Goal: Information Seeking & Learning: Learn about a topic

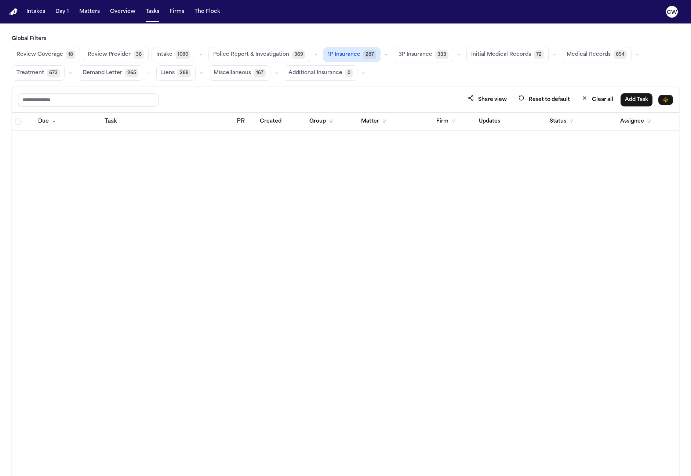
scroll to position [7137, 0]
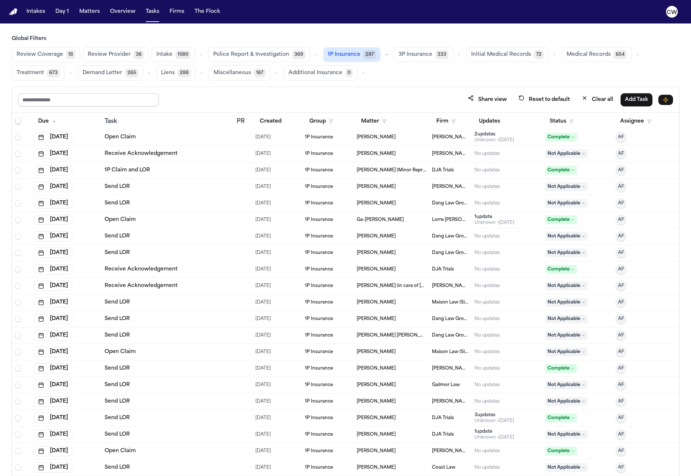
click at [80, 96] on input "text" at bounding box center [88, 99] width 141 height 13
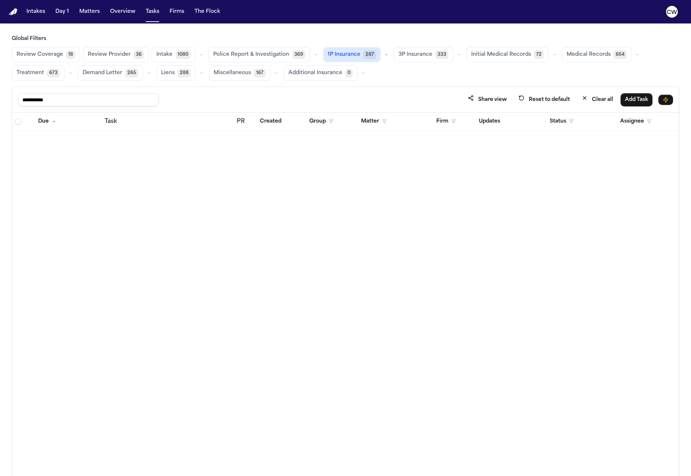
click at [328, 52] on span "1P Insurance" at bounding box center [344, 54] width 33 height 7
click at [73, 96] on input "**********" at bounding box center [88, 99] width 141 height 13
type input "**********"
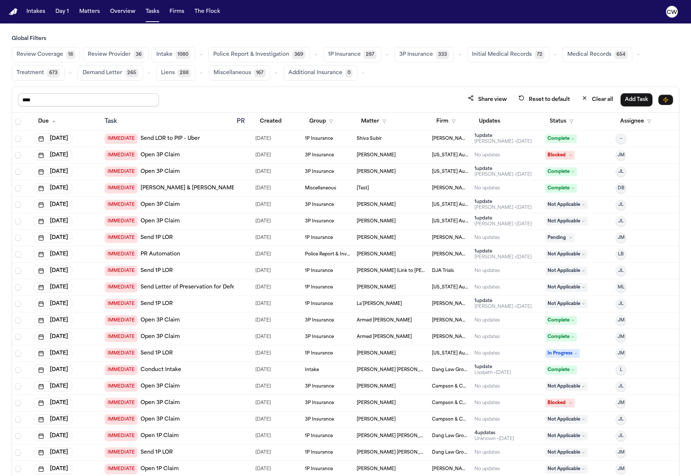
type input "*****"
click at [237, 89] on div "Share view Reset to default Clear all Add Task" at bounding box center [345, 100] width 667 height 26
click at [338, 56] on span "1P Insurance" at bounding box center [344, 54] width 33 height 7
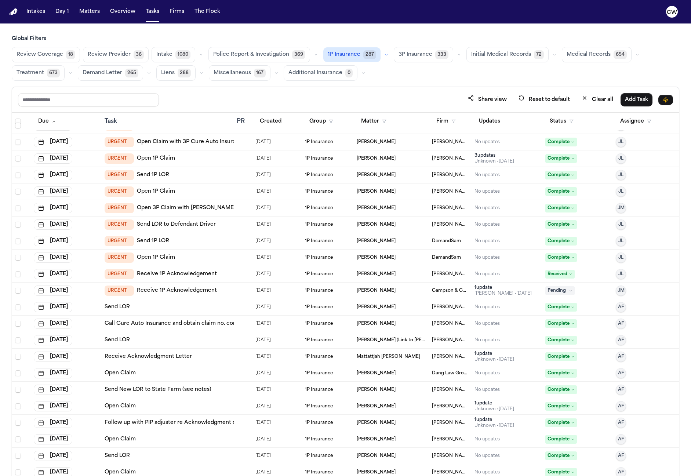
scroll to position [479, 0]
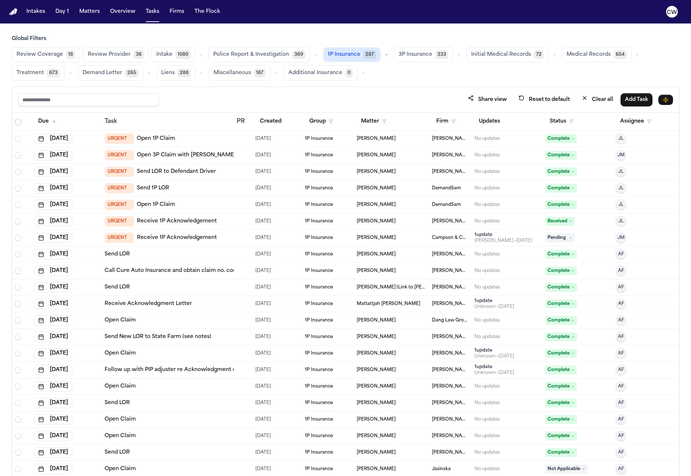
click at [186, 258] on td "Send LOR" at bounding box center [168, 254] width 132 height 17
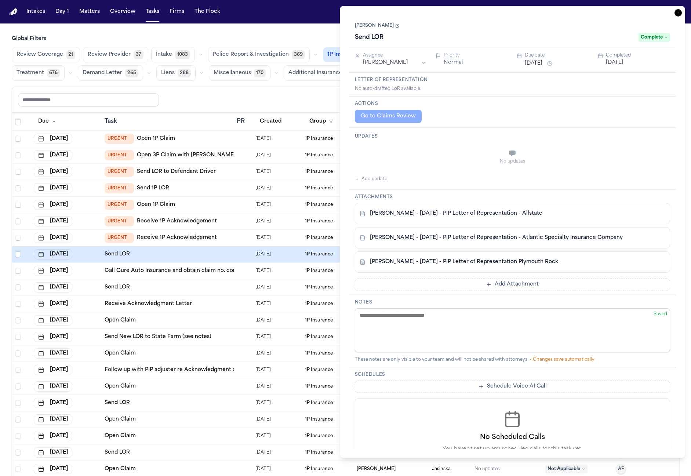
click at [380, 28] on link "[PERSON_NAME]" at bounding box center [377, 26] width 45 height 6
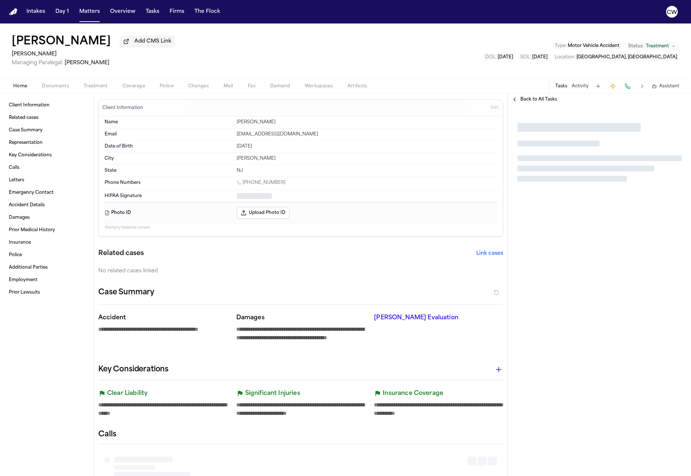
type textarea "*"
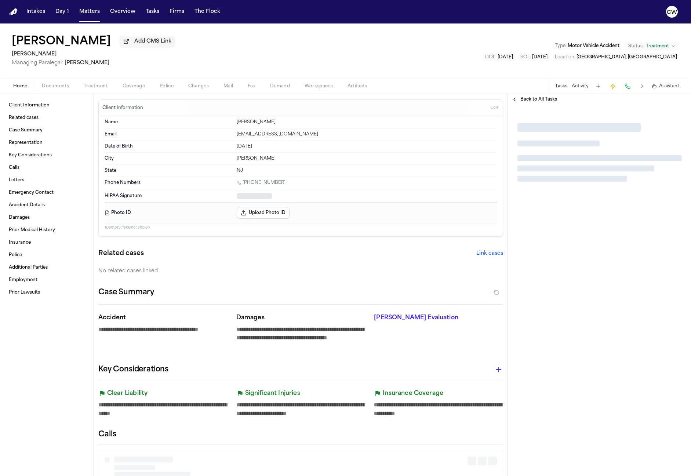
type textarea "*"
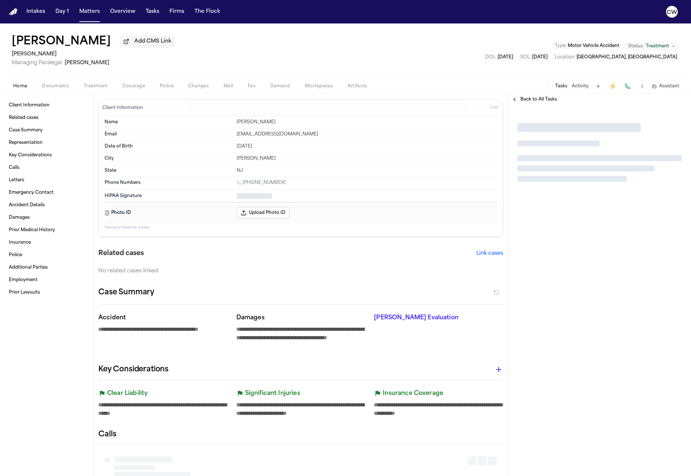
type textarea "*"
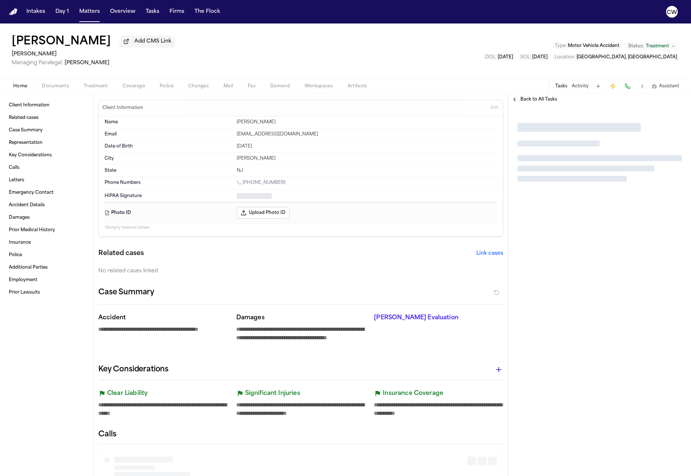
type textarea "*"
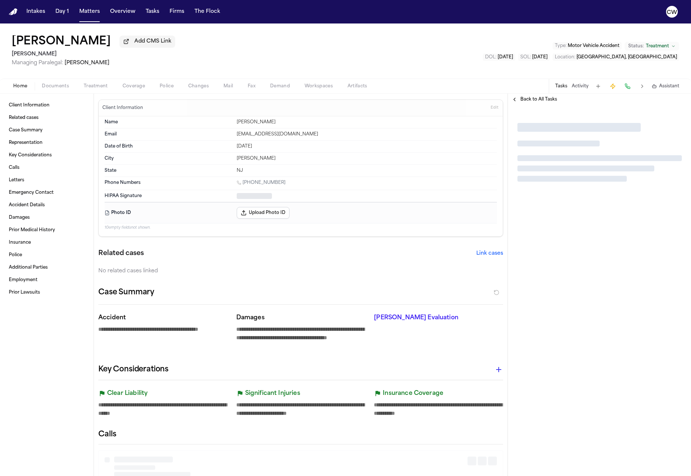
type textarea "*"
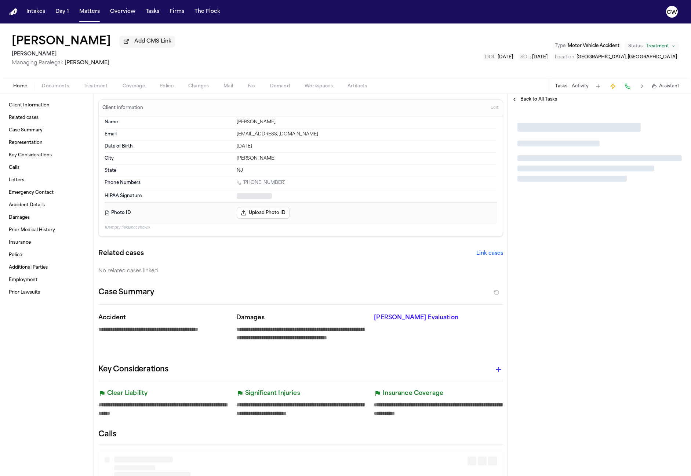
type textarea "*"
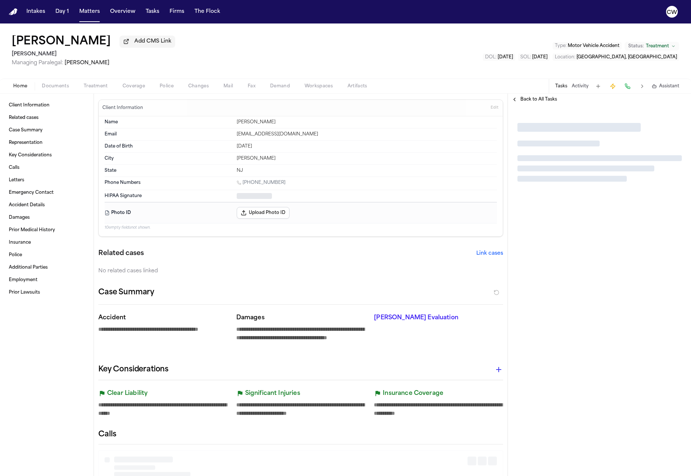
type textarea "*"
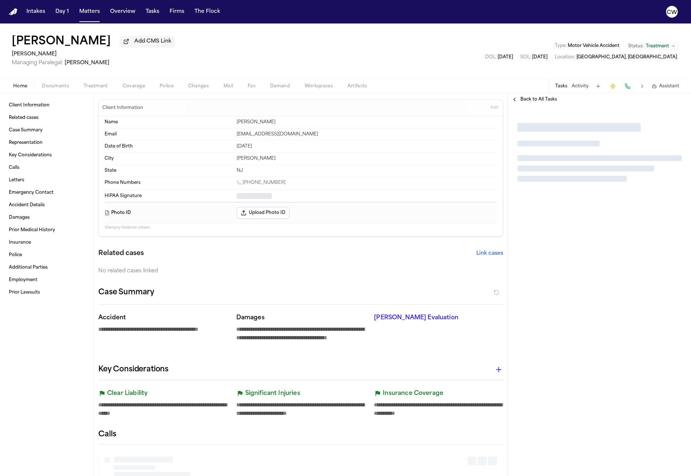
type textarea "*"
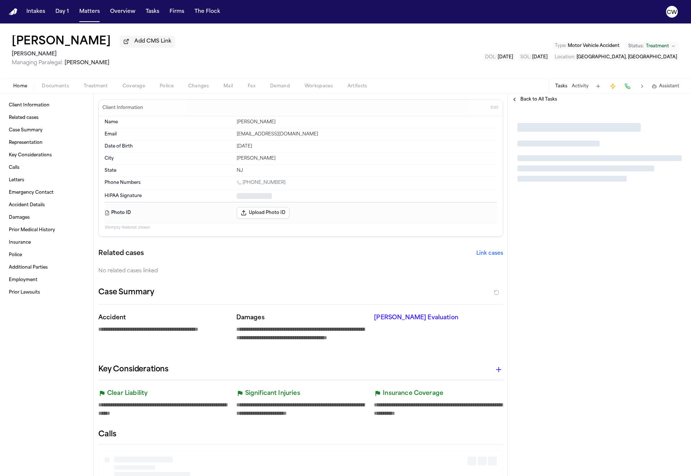
type textarea "*"
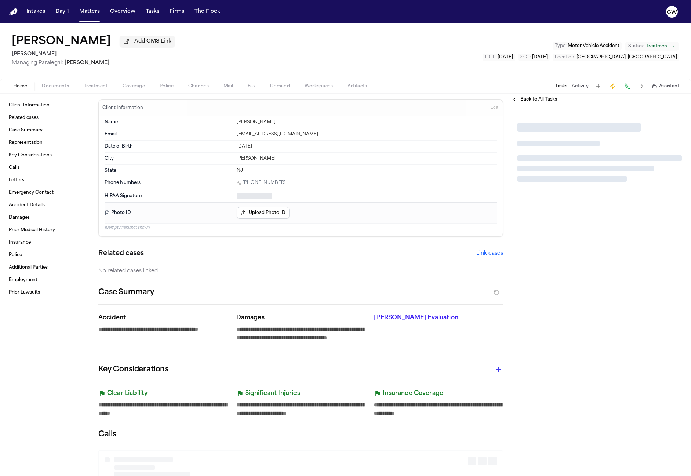
type textarea "*"
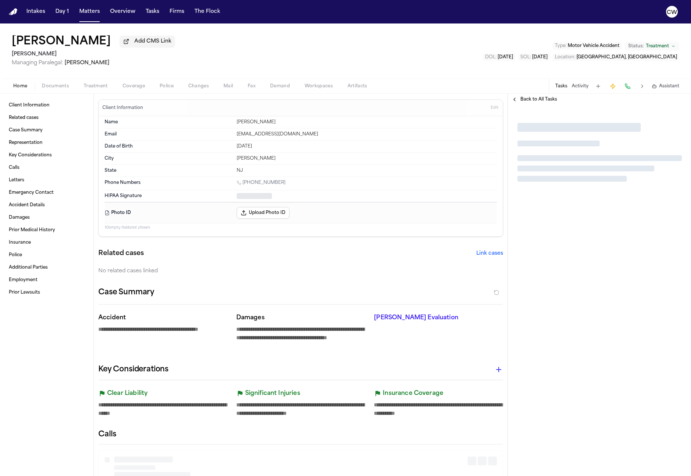
type textarea "*"
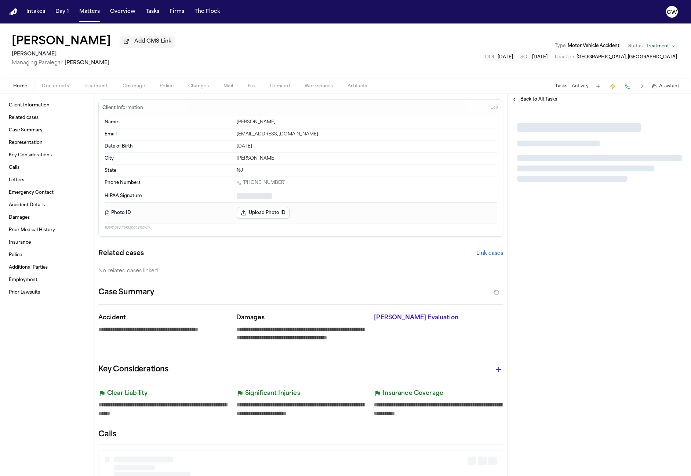
type textarea "*"
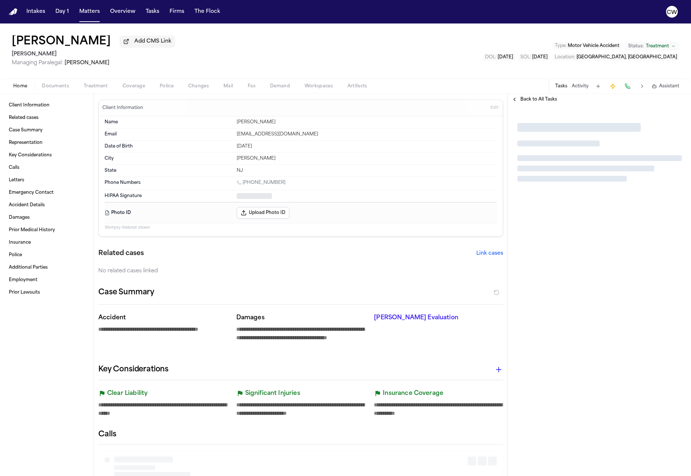
type textarea "*"
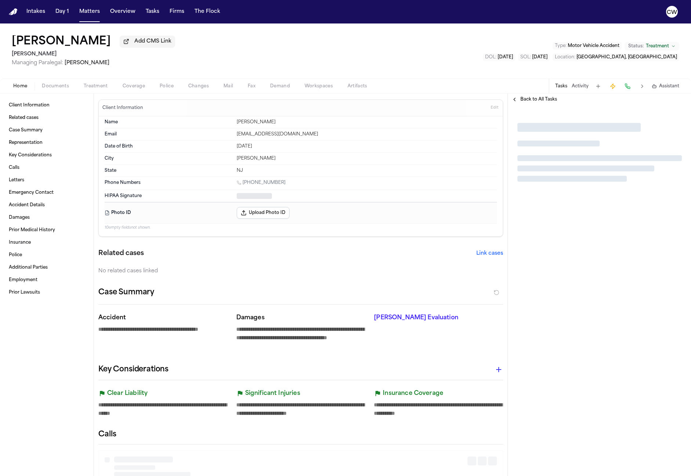
type textarea "*"
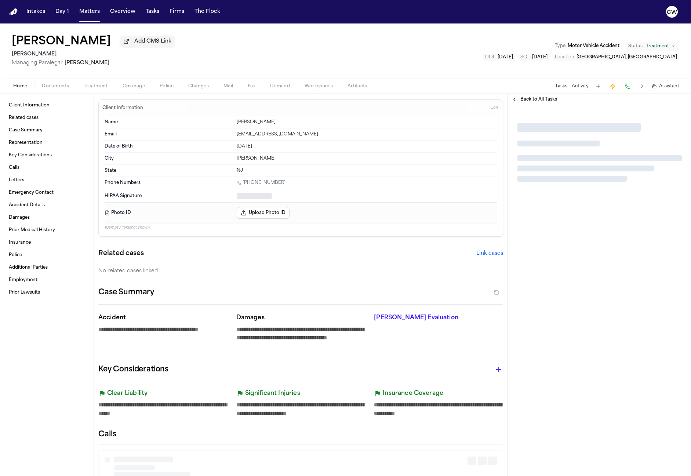
type textarea "*"
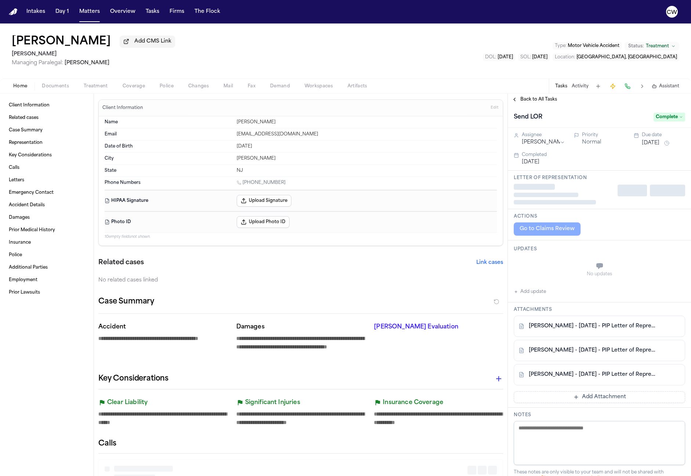
type textarea "*"
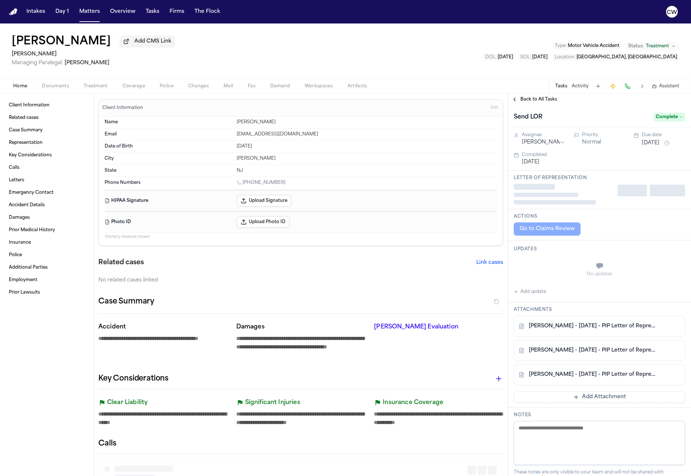
type textarea "*"
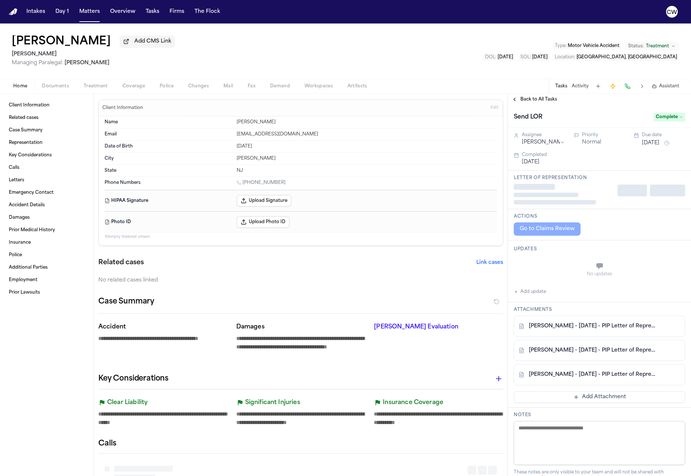
type textarea "*"
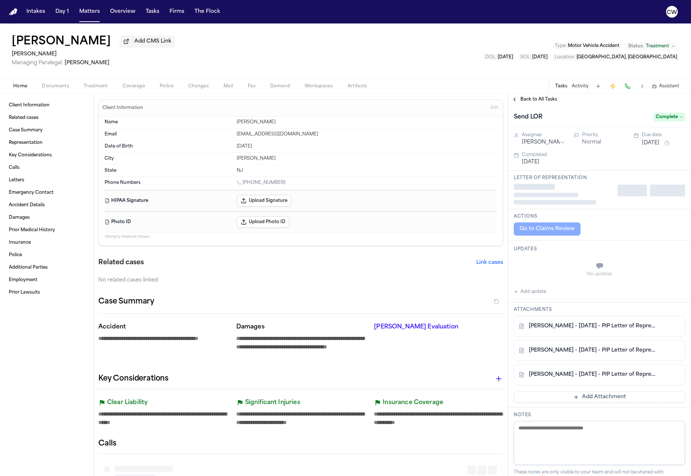
type textarea "*"
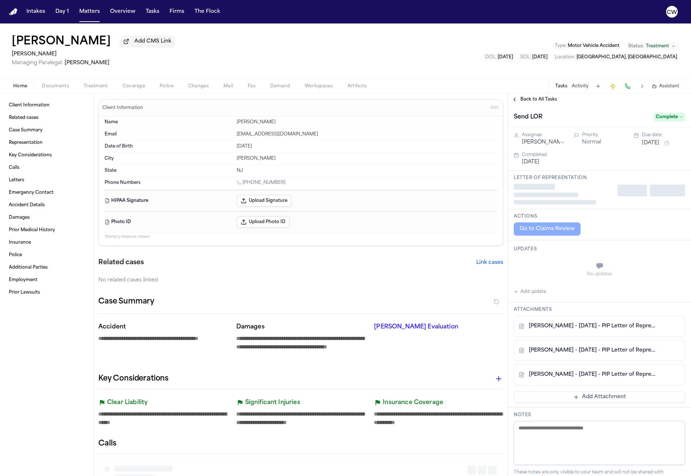
type textarea "*"
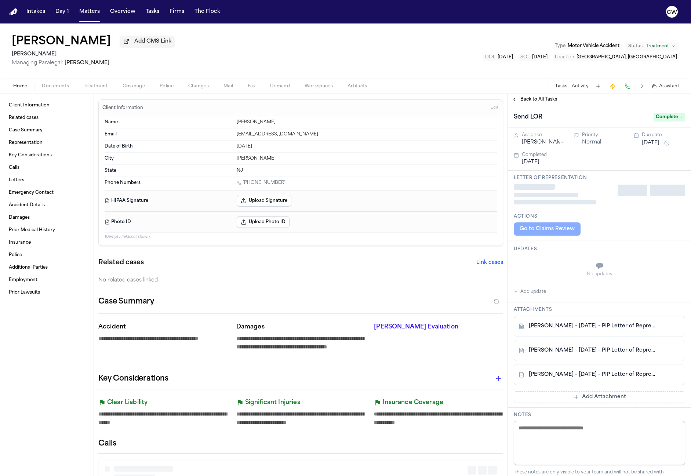
type textarea "*"
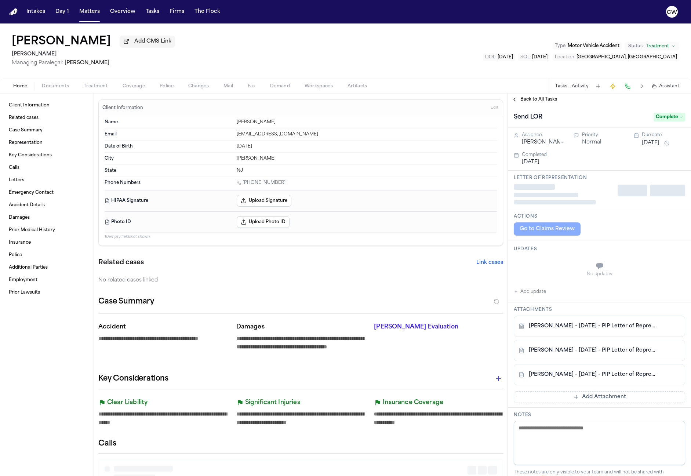
type textarea "*"
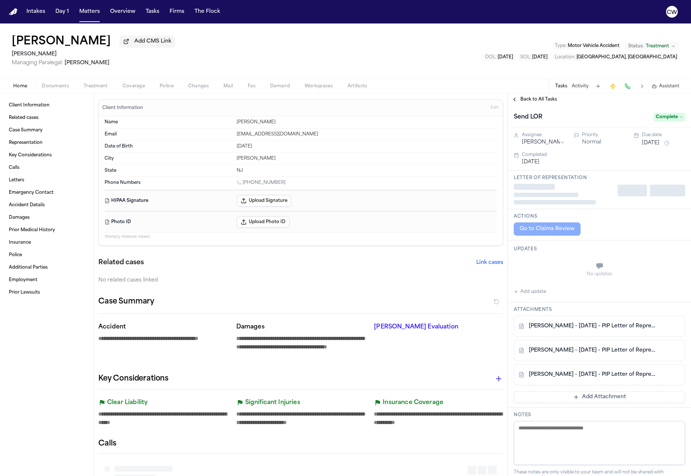
type textarea "*"
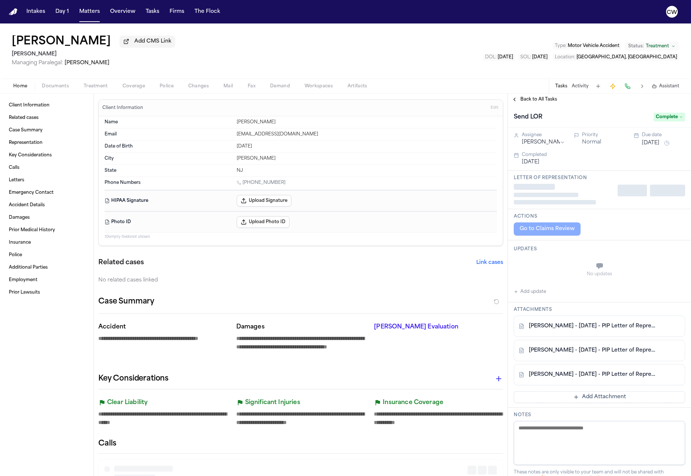
type textarea "*"
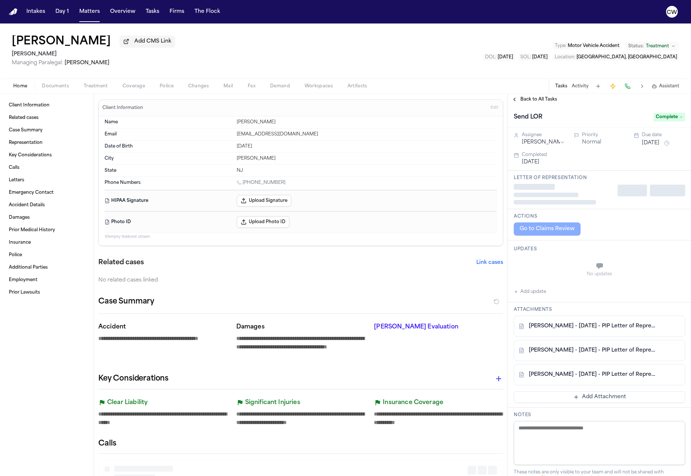
type textarea "*"
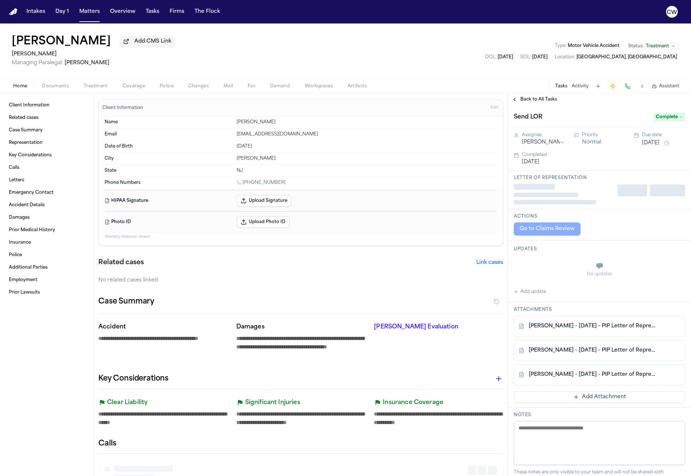
type textarea "*"
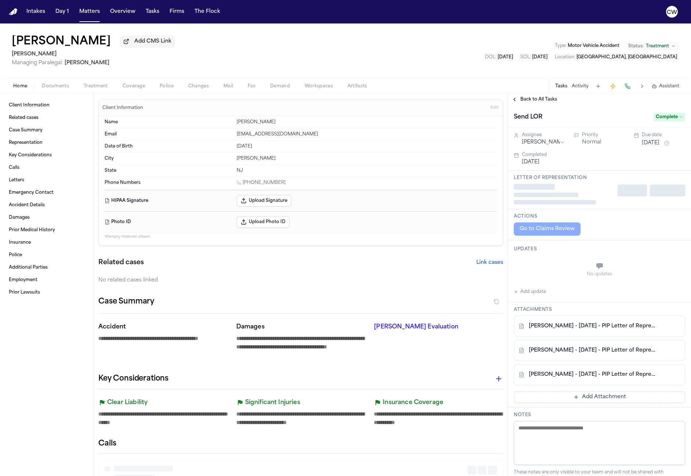
type textarea "*"
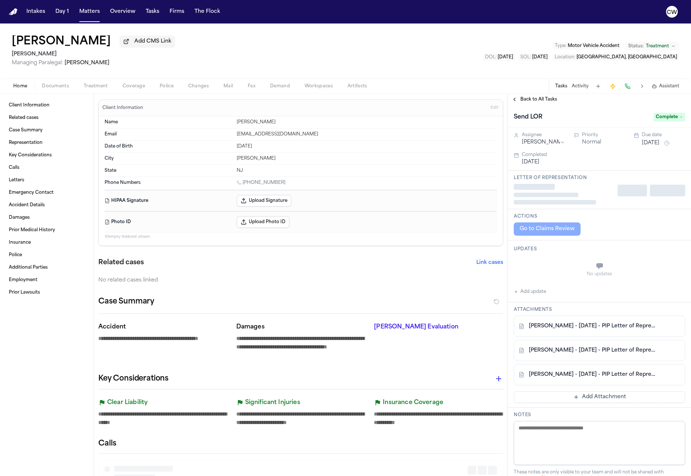
type textarea "*"
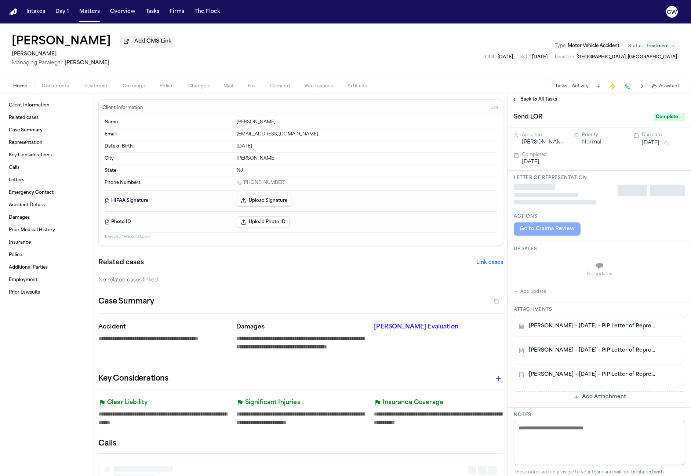
type textarea "*"
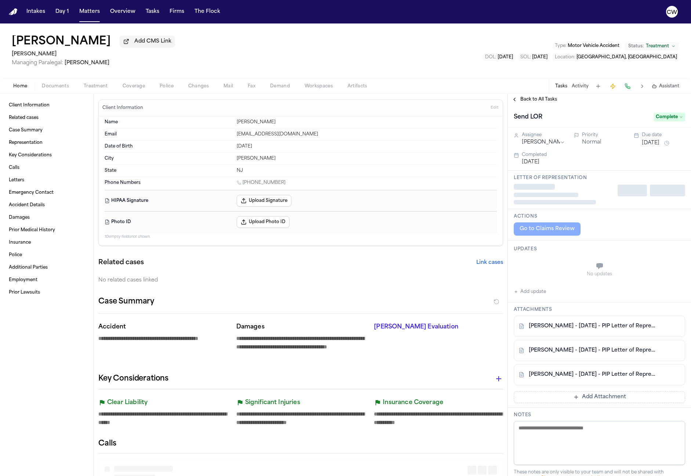
type textarea "*"
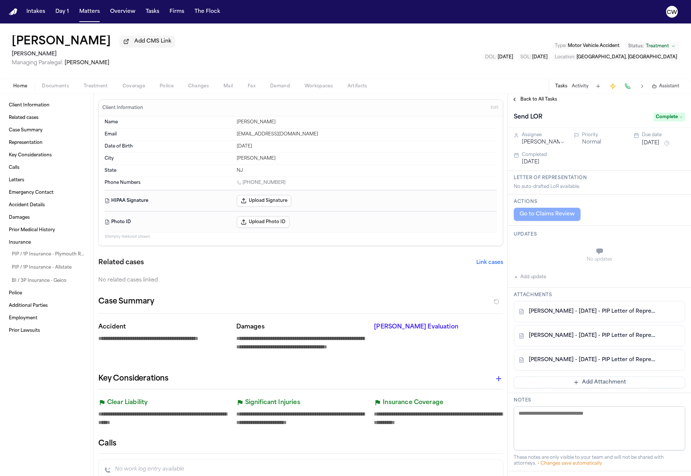
type textarea "*"
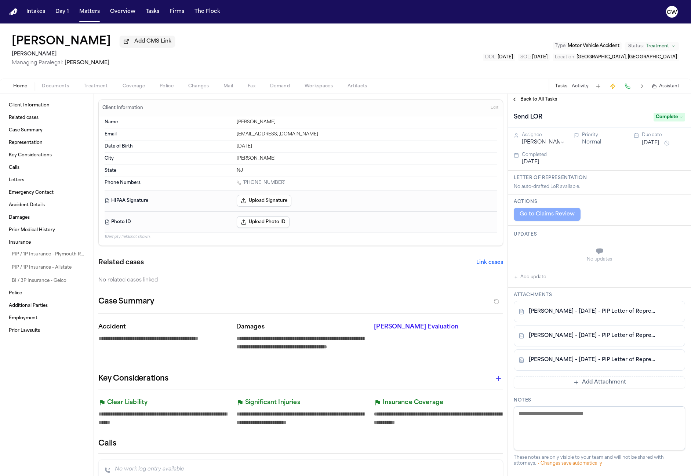
type textarea "*"
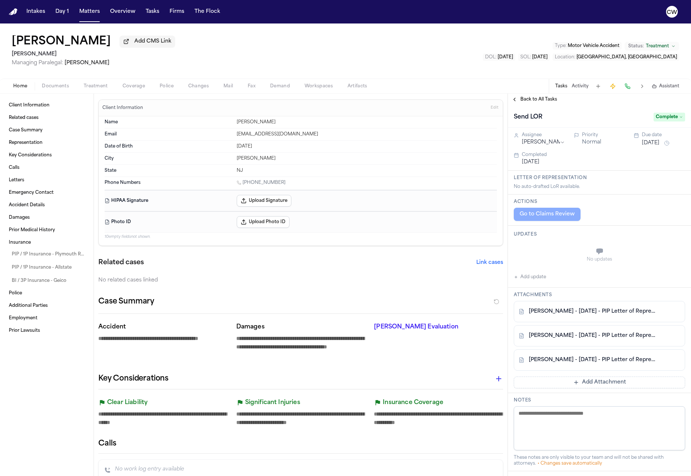
type textarea "*"
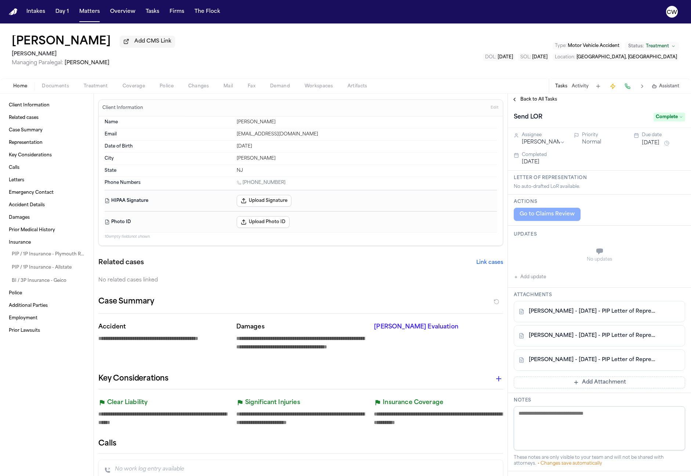
type textarea "*"
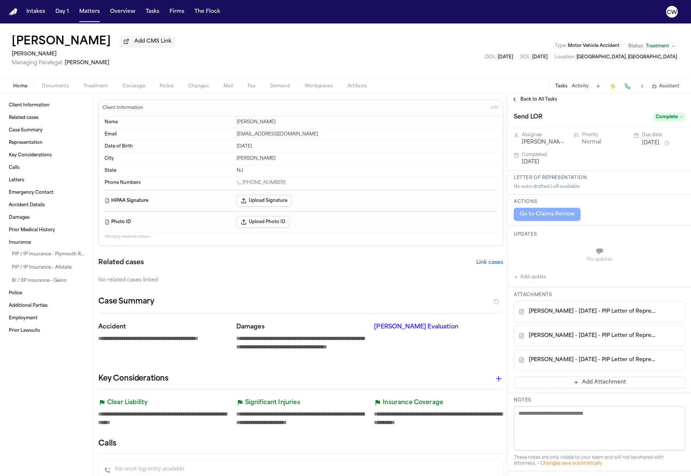
type textarea "*"
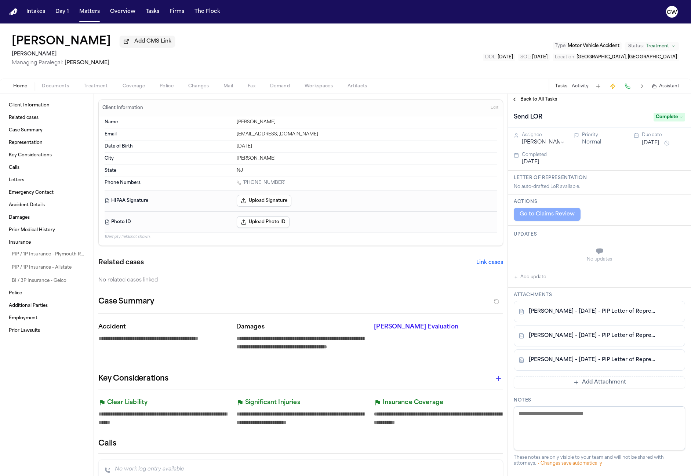
type textarea "*"
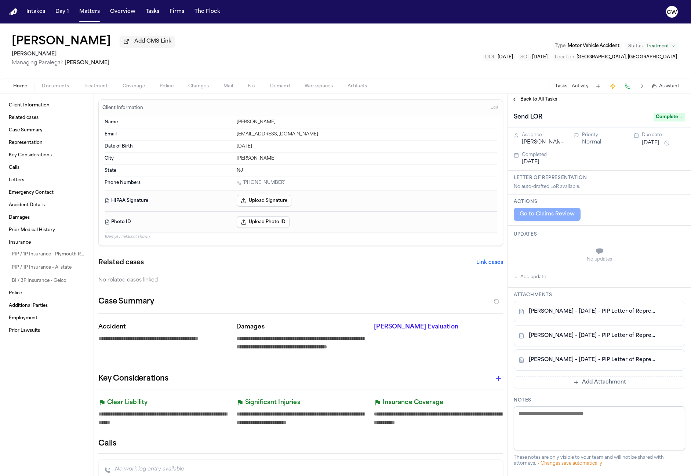
type textarea "*"
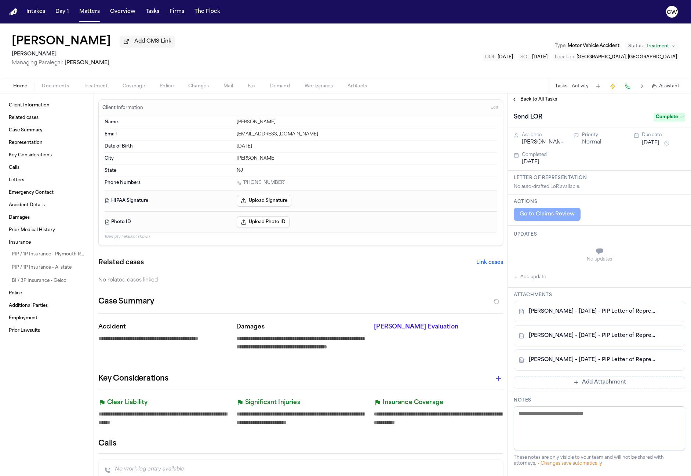
type textarea "*"
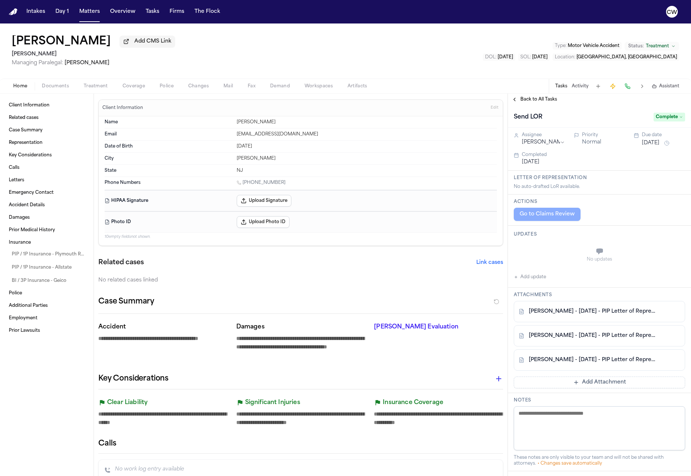
type textarea "*"
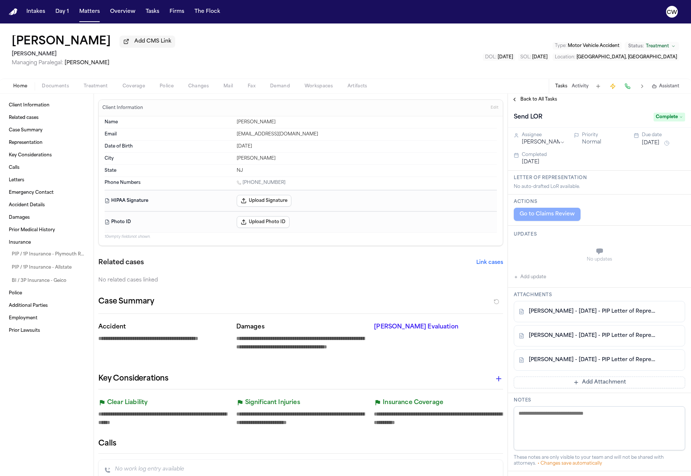
type textarea "*"
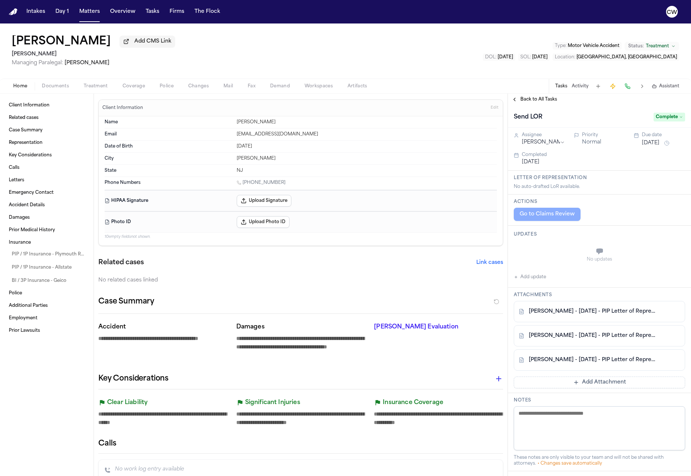
click at [134, 89] on span "Coverage" at bounding box center [134, 86] width 22 height 6
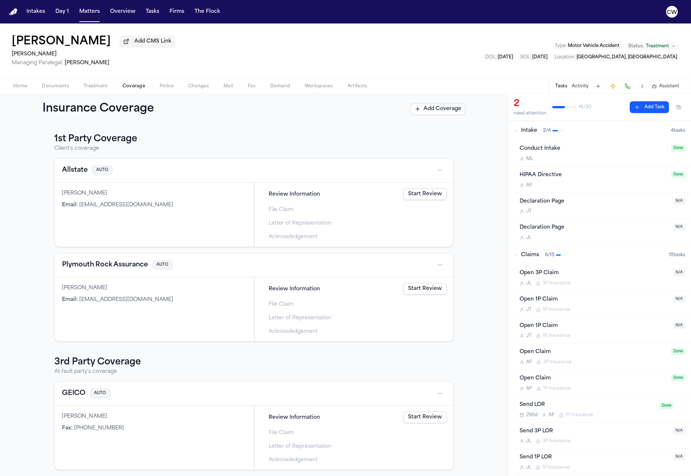
click at [68, 175] on button "Allstate" at bounding box center [75, 170] width 26 height 10
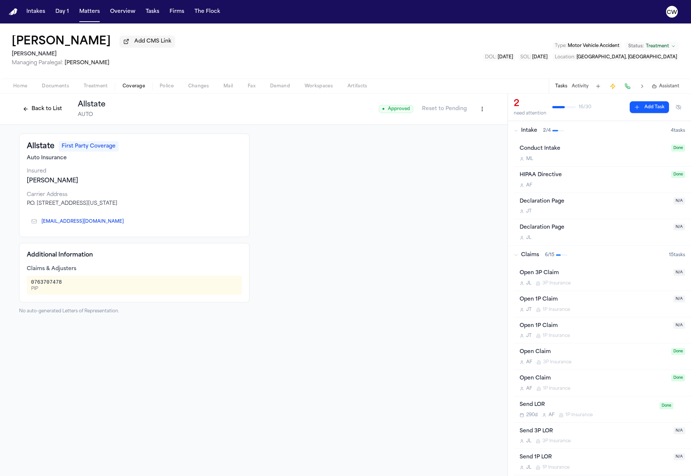
click at [485, 113] on html "Intakes Day 1 Matters Overview Tasks Firms The Flock CW Elhareth Suliman Add CM…" at bounding box center [345, 238] width 691 height 476
click at [50, 113] on button "Back to List" at bounding box center [42, 109] width 47 height 12
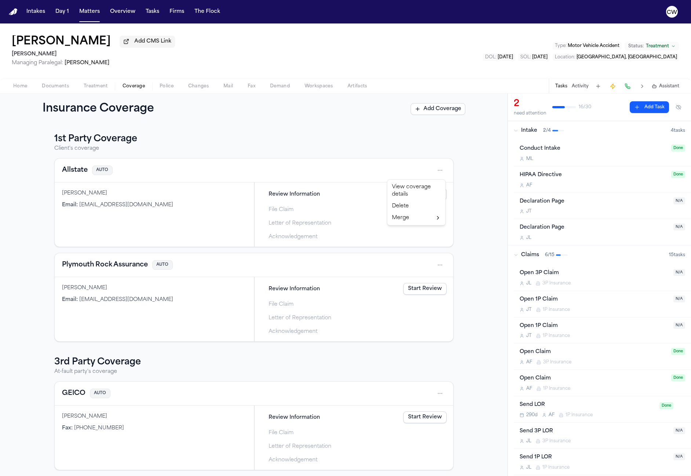
click at [440, 170] on html "Intakes Day 1 Matters Overview Tasks Firms The Flock CW Elhareth Suliman Add CM…" at bounding box center [345, 238] width 691 height 476
click at [414, 195] on div "View coverage details" at bounding box center [416, 190] width 55 height 19
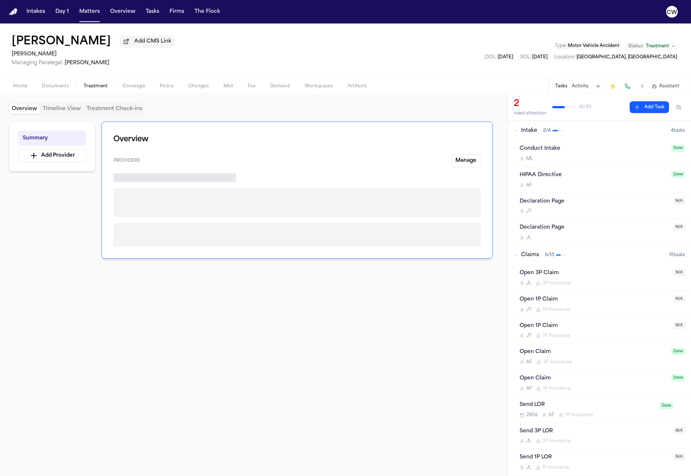
click at [95, 87] on span "Treatment" at bounding box center [96, 86] width 24 height 6
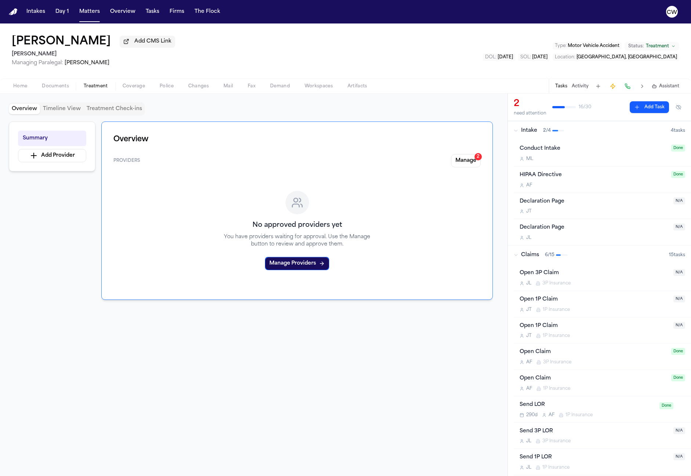
click at [145, 87] on button "Coverage" at bounding box center [133, 86] width 37 height 9
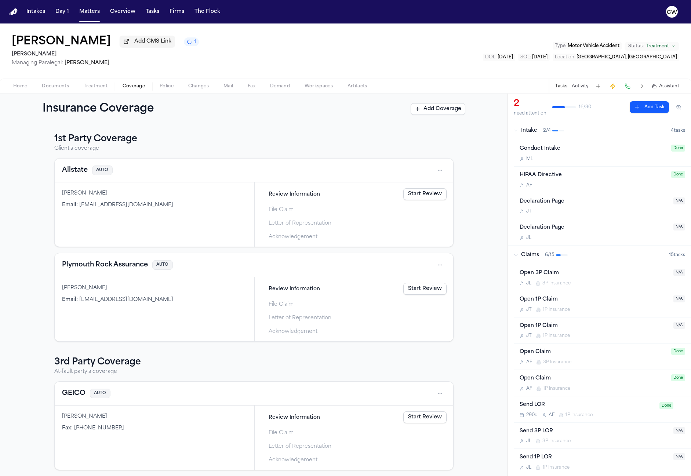
click at [94, 89] on span "Treatment" at bounding box center [96, 86] width 24 height 6
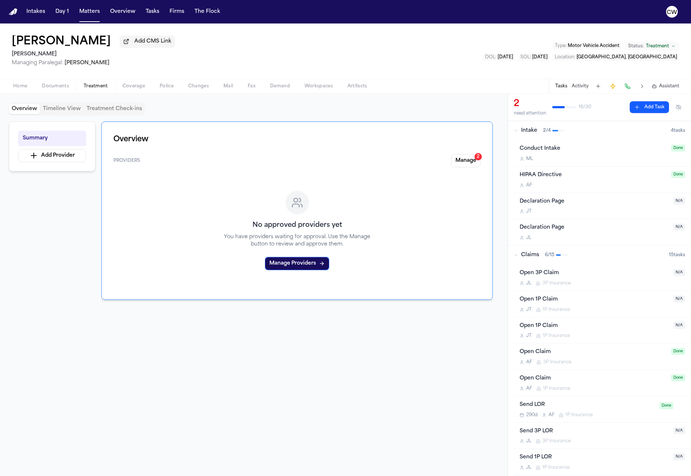
click at [317, 91] on span "button" at bounding box center [318, 90] width 37 height 1
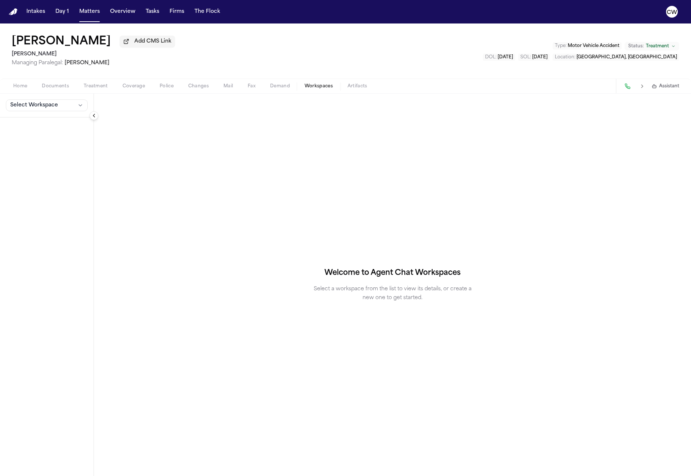
click at [66, 89] on span "Documents" at bounding box center [55, 86] width 27 height 6
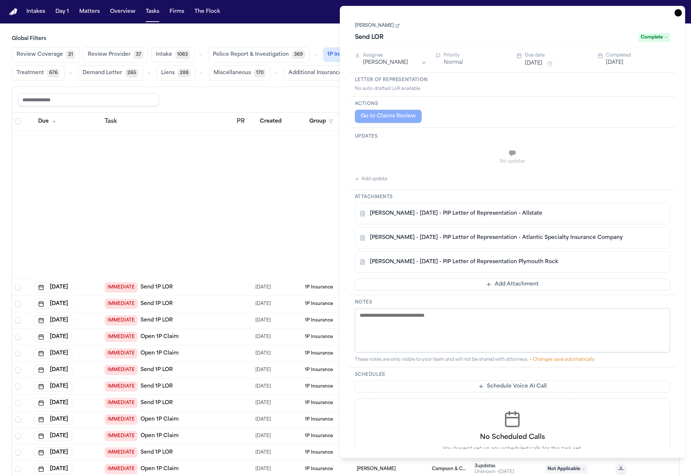
scroll to position [479, 0]
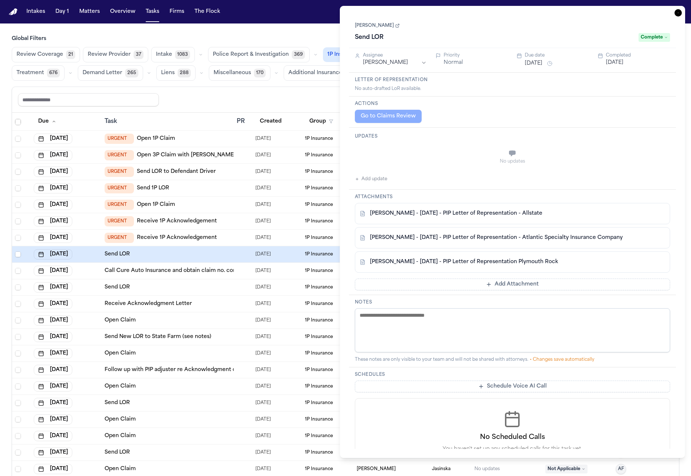
click at [380, 25] on link "[PERSON_NAME]" at bounding box center [377, 26] width 45 height 6
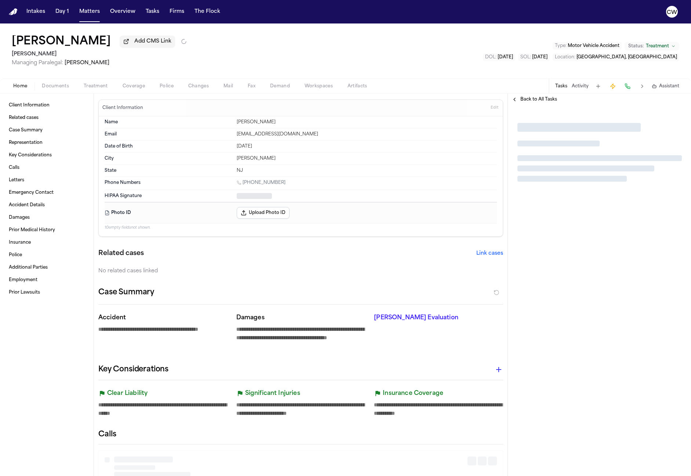
type textarea "*"
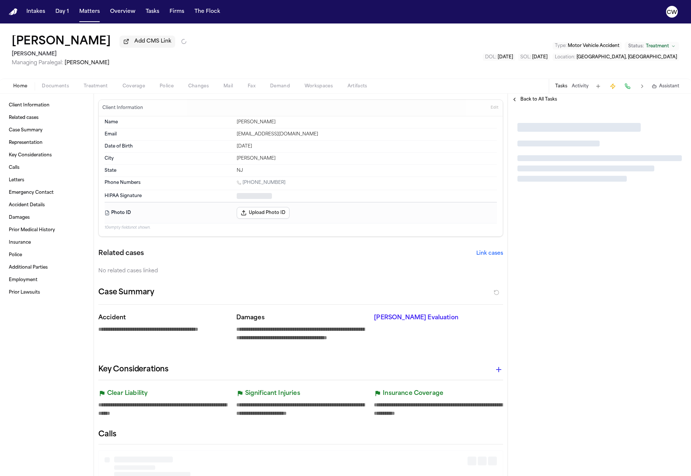
type textarea "*"
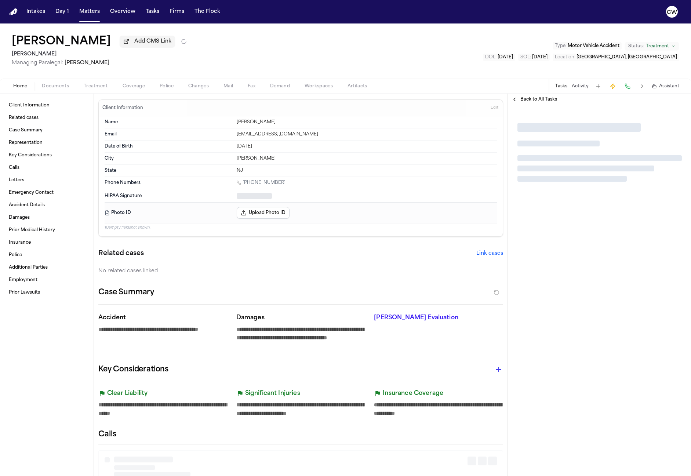
type textarea "*"
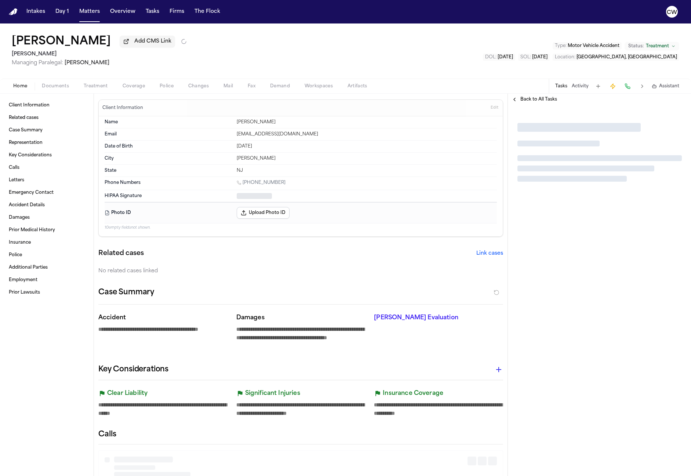
type textarea "*"
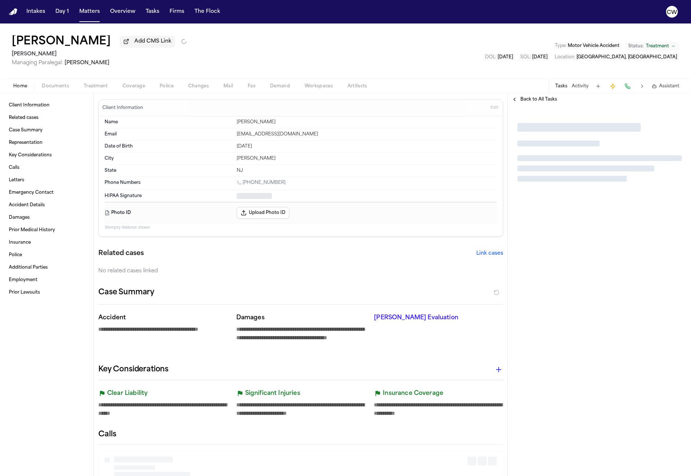
type textarea "*"
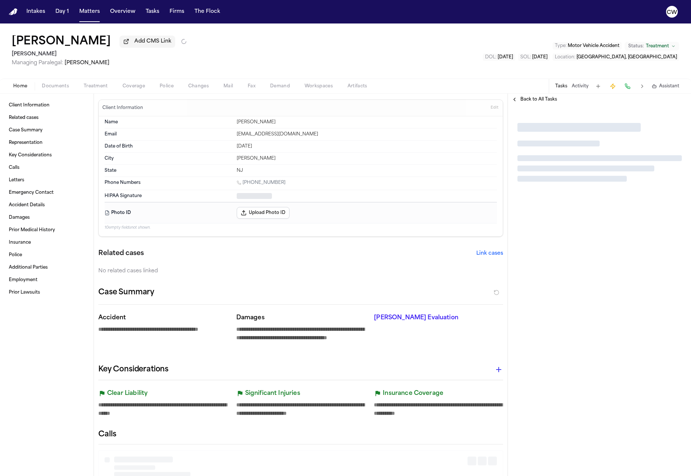
type textarea "*"
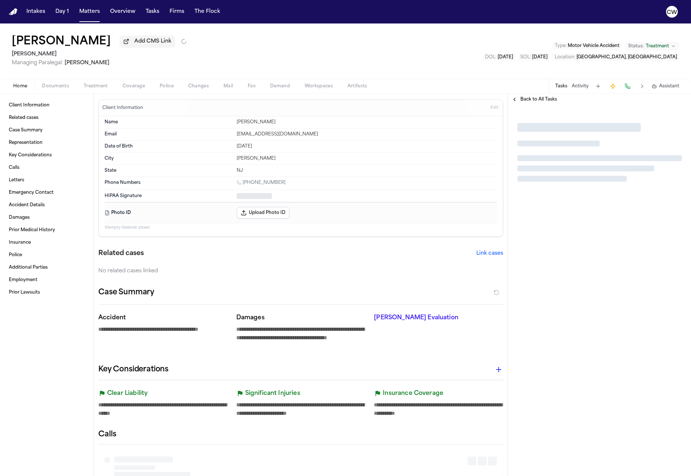
type textarea "*"
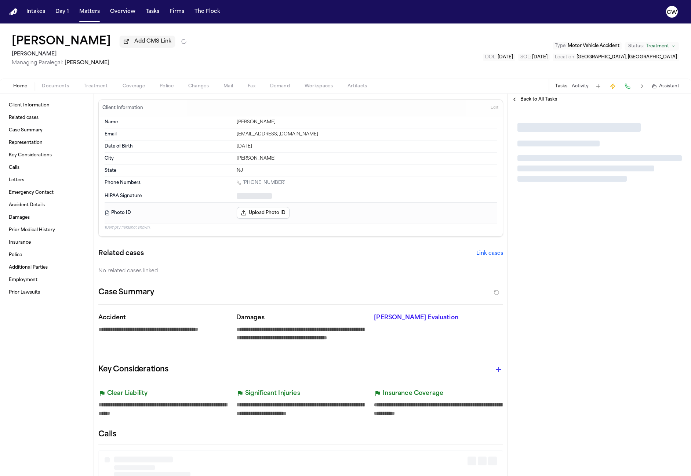
type textarea "*"
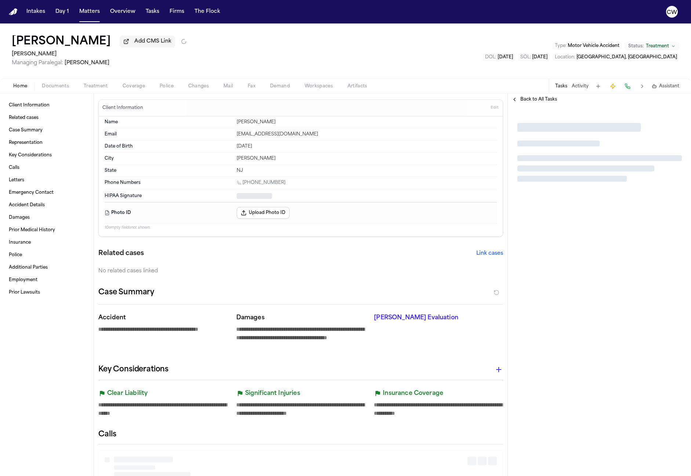
type textarea "*"
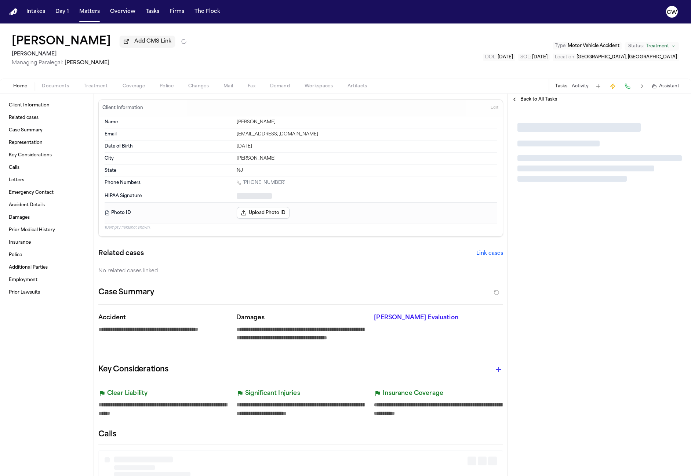
type textarea "*"
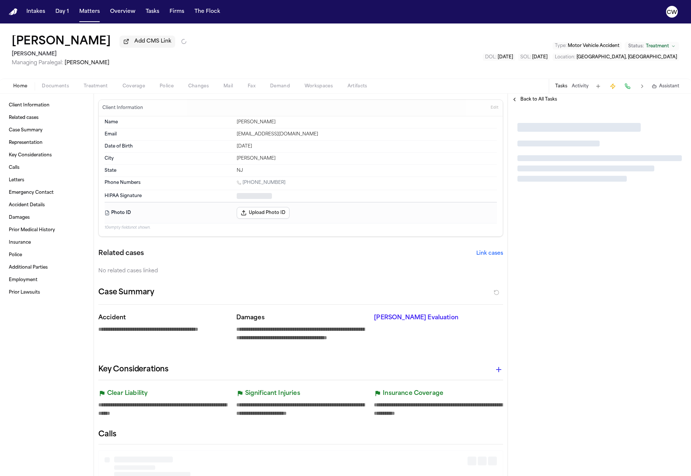
type textarea "*"
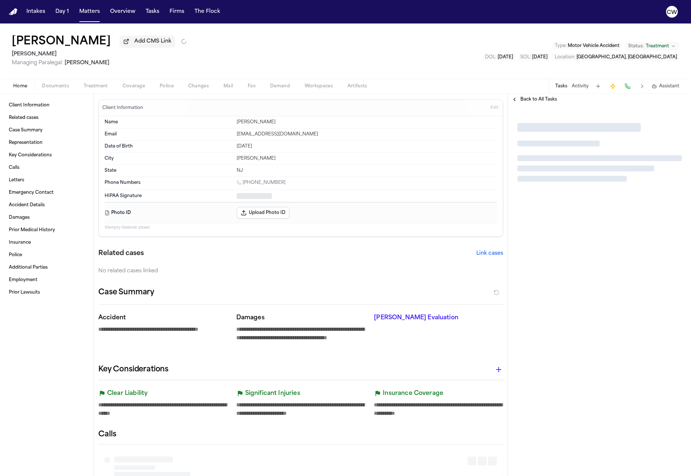
type textarea "*"
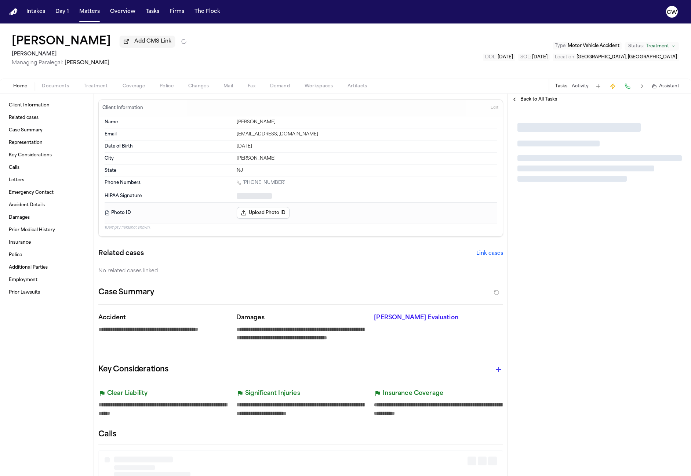
type textarea "*"
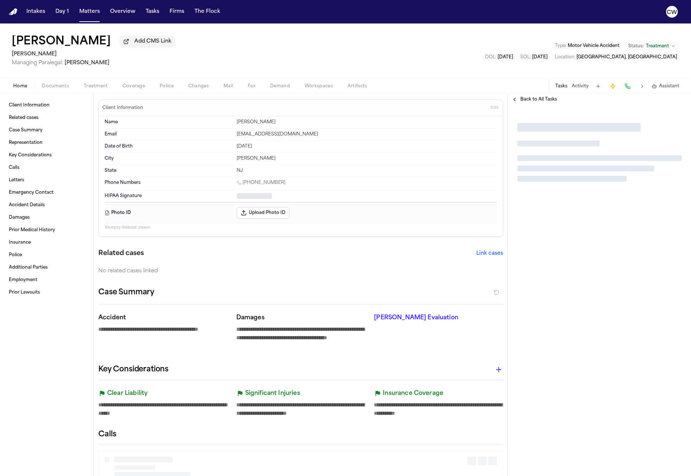
type textarea "*"
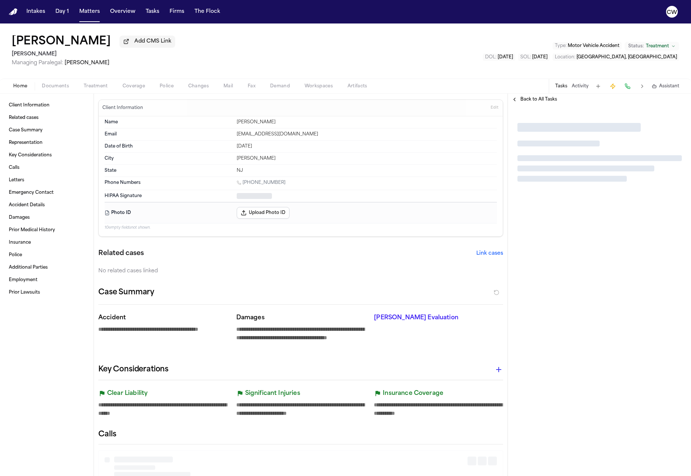
type textarea "*"
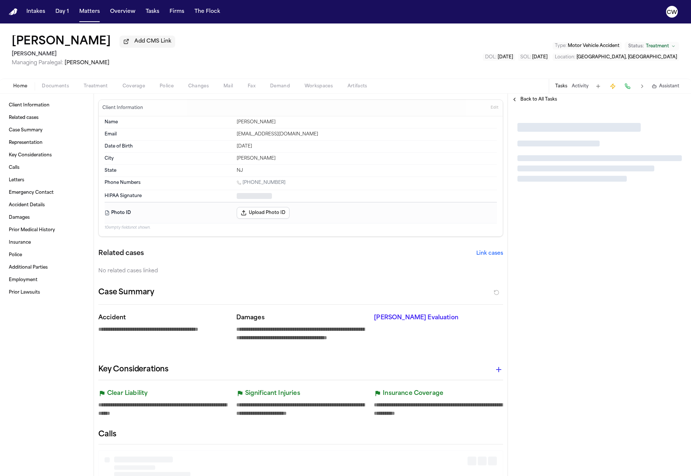
type textarea "*"
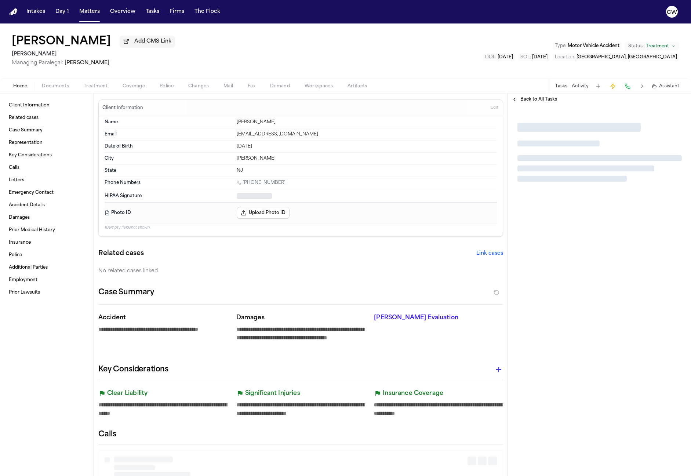
type textarea "*"
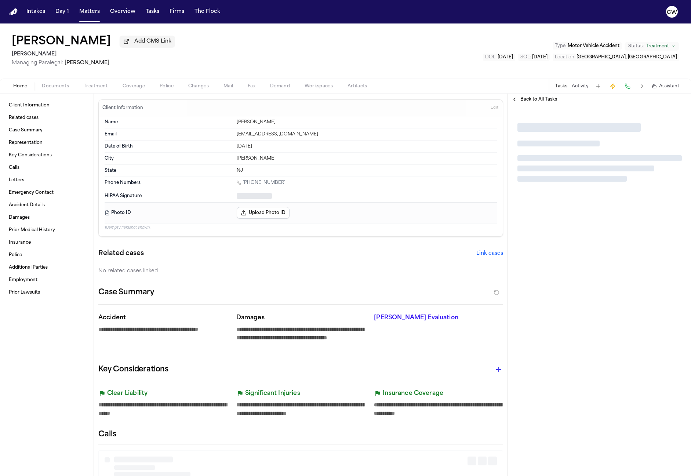
type textarea "*"
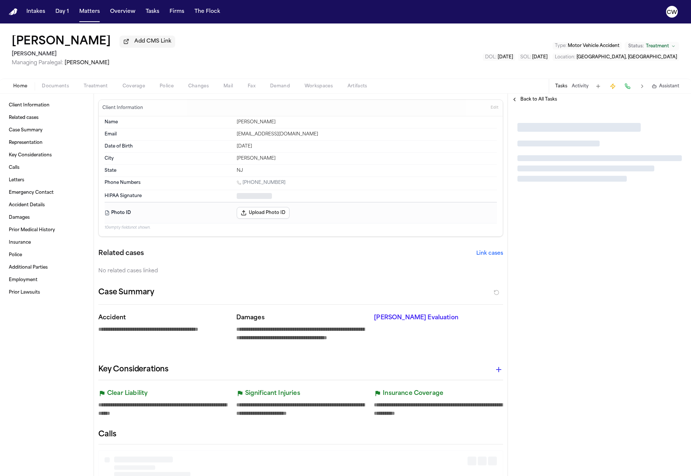
type textarea "*"
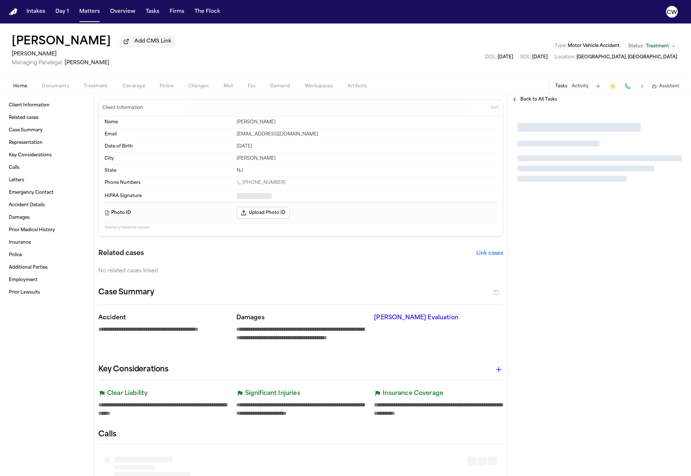
type textarea "*"
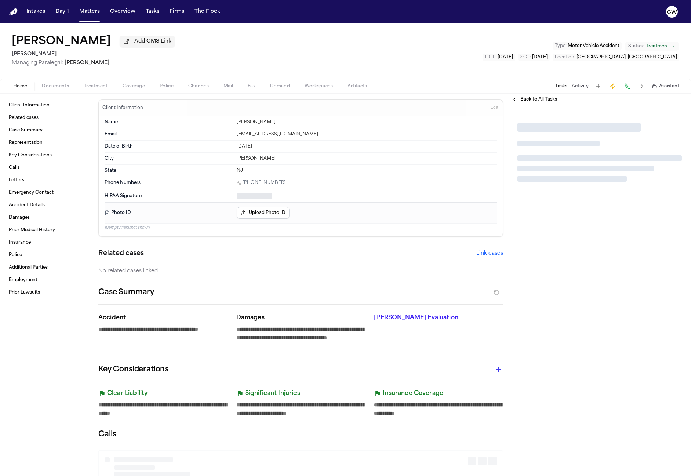
type textarea "*"
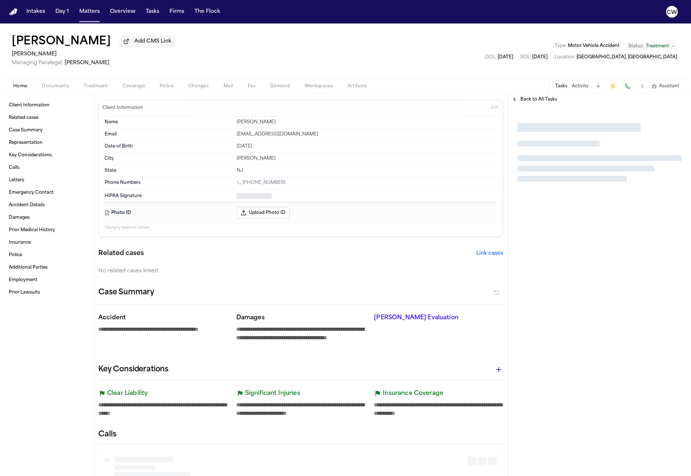
type textarea "*"
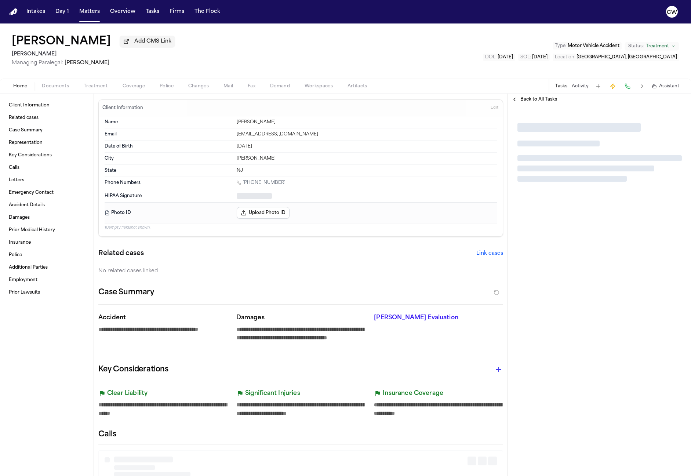
type textarea "*"
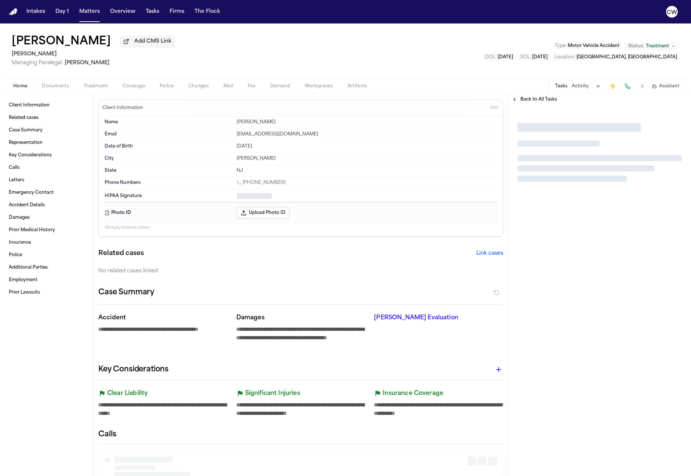
type textarea "*"
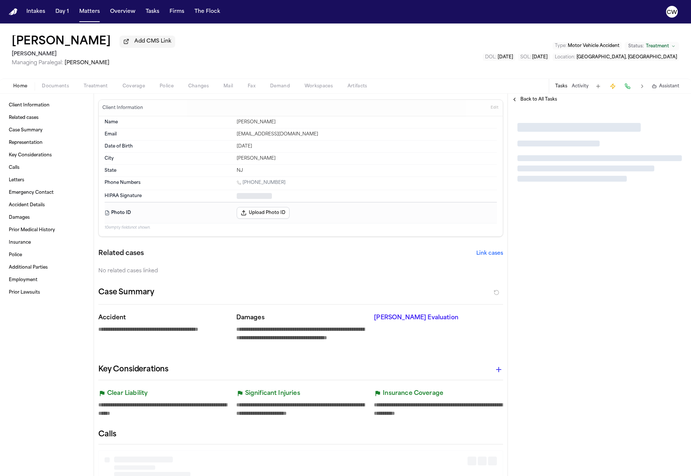
type textarea "*"
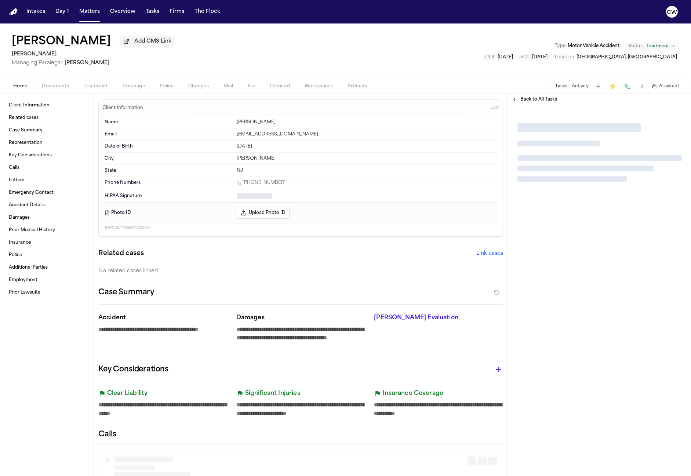
type textarea "*"
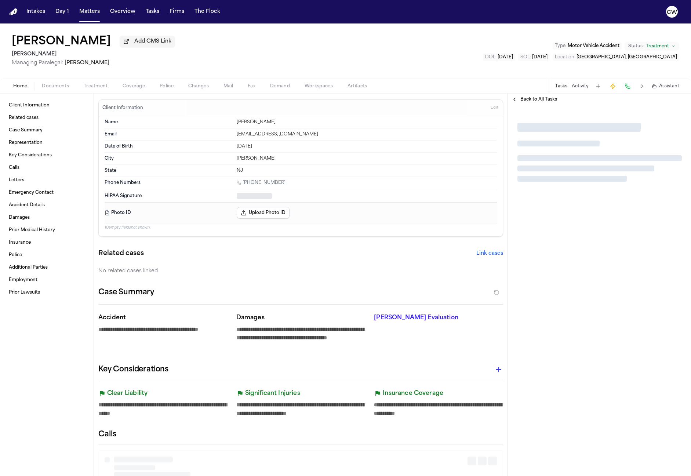
type textarea "*"
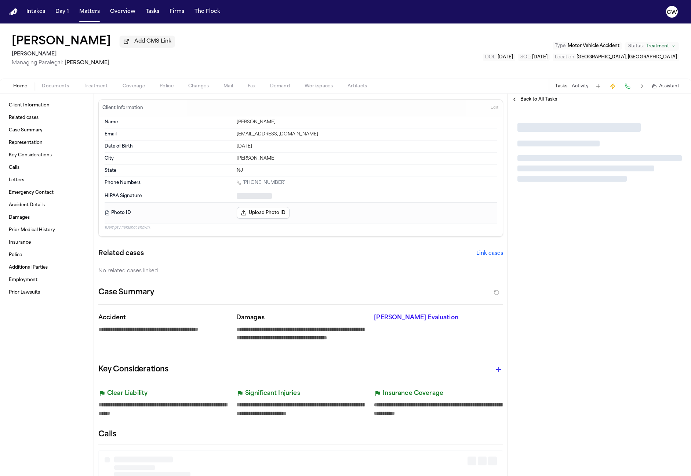
type textarea "*"
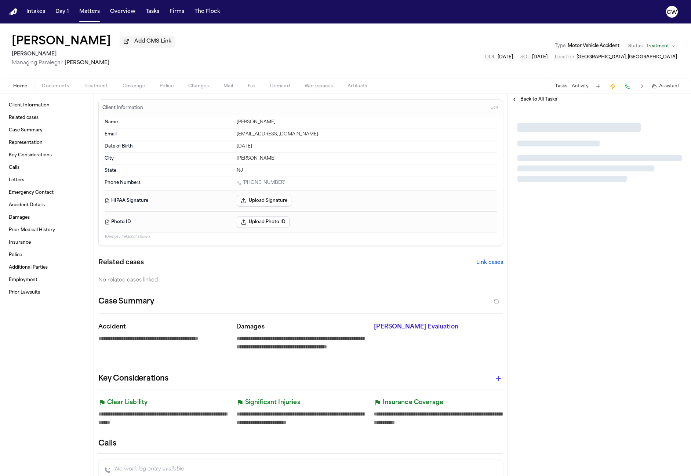
type textarea "*"
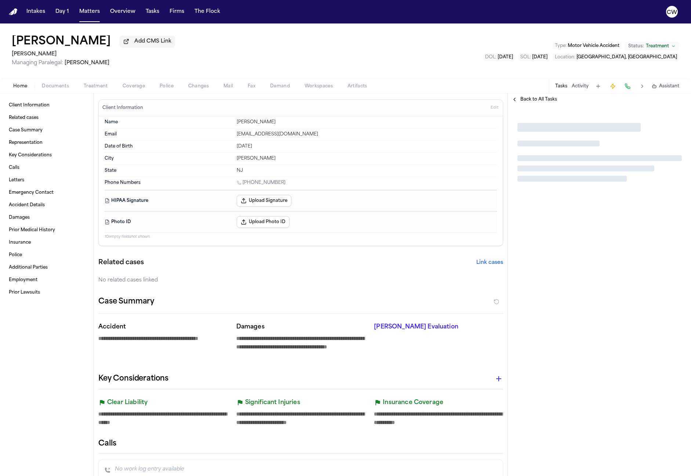
type textarea "*"
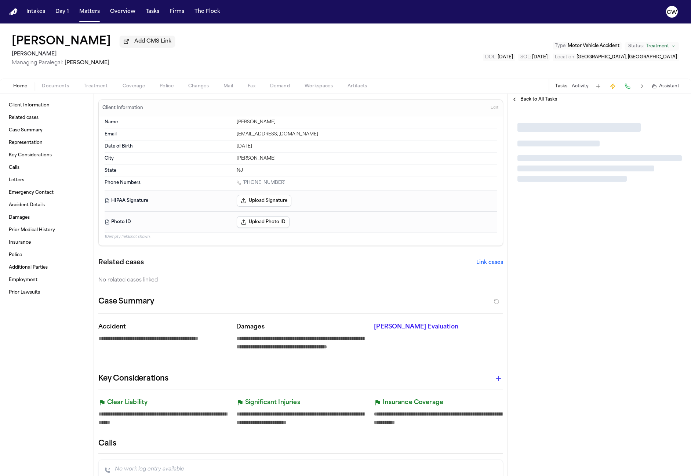
type textarea "*"
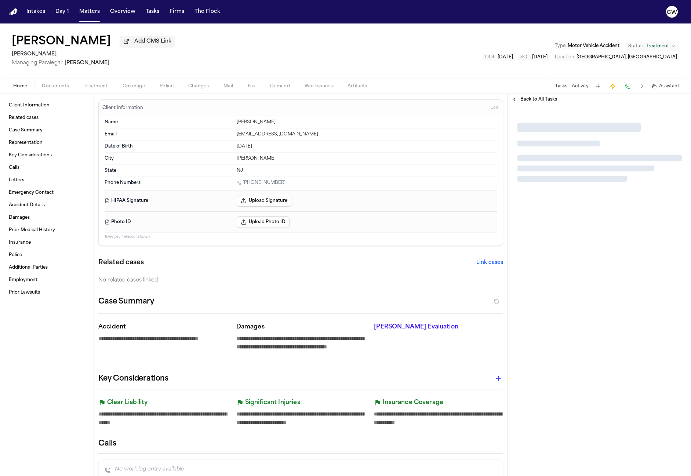
type textarea "*"
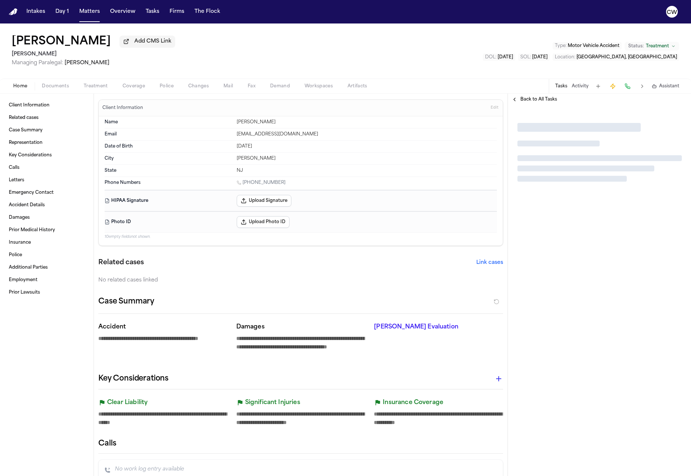
type textarea "*"
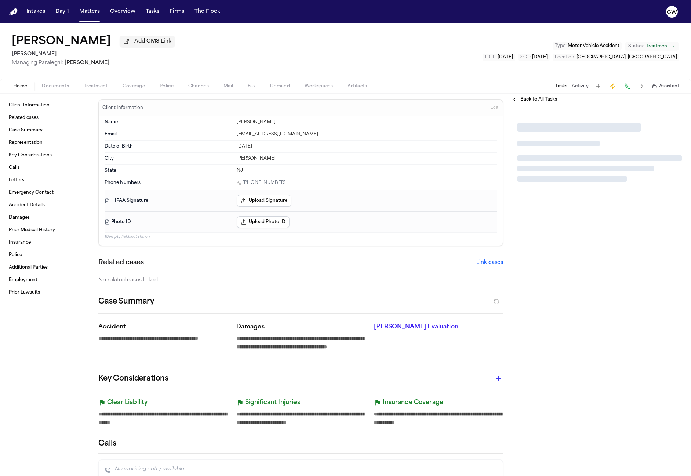
type textarea "*"
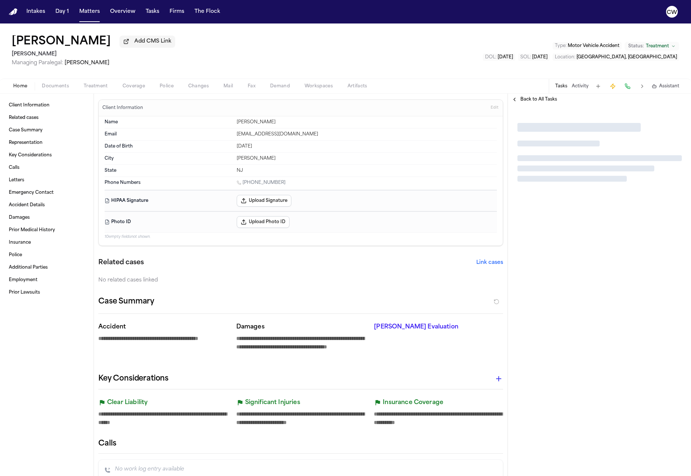
type textarea "*"
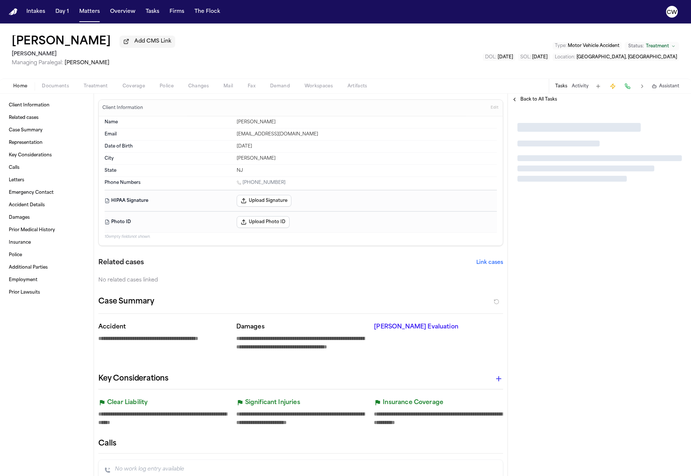
type textarea "*"
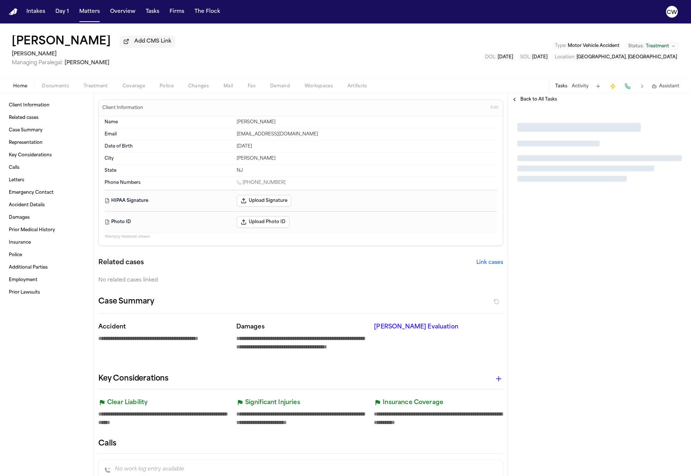
type textarea "*"
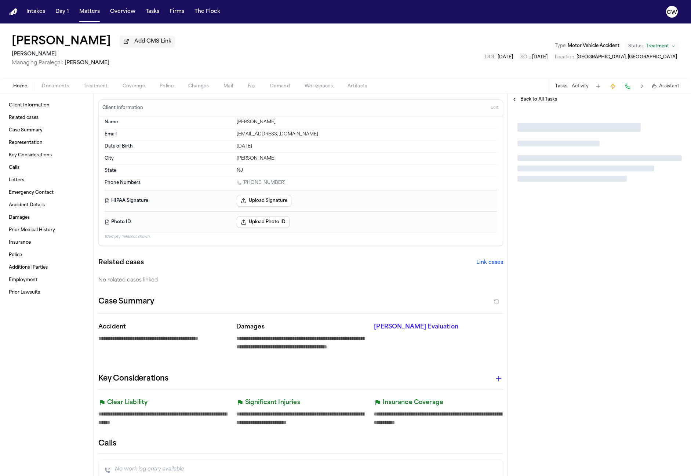
type textarea "*"
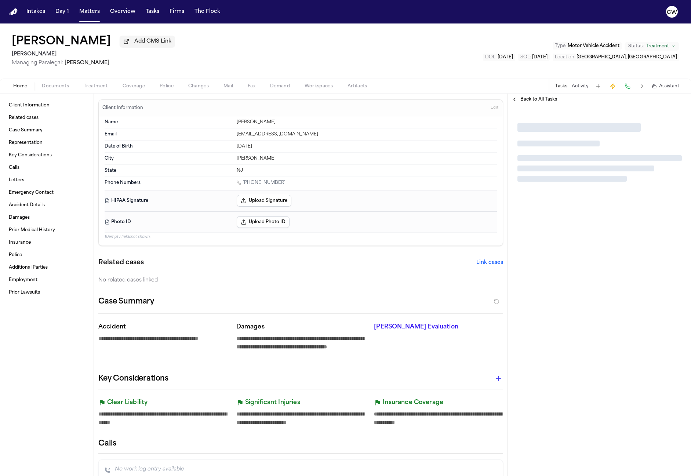
type textarea "*"
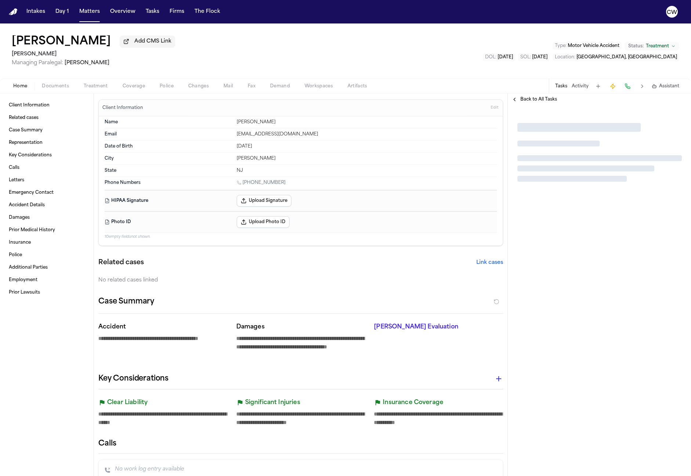
type textarea "*"
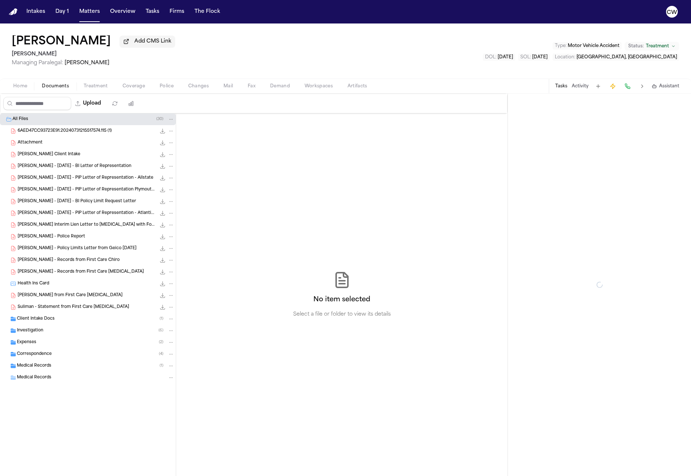
click at [58, 88] on span "Documents" at bounding box center [55, 86] width 27 height 6
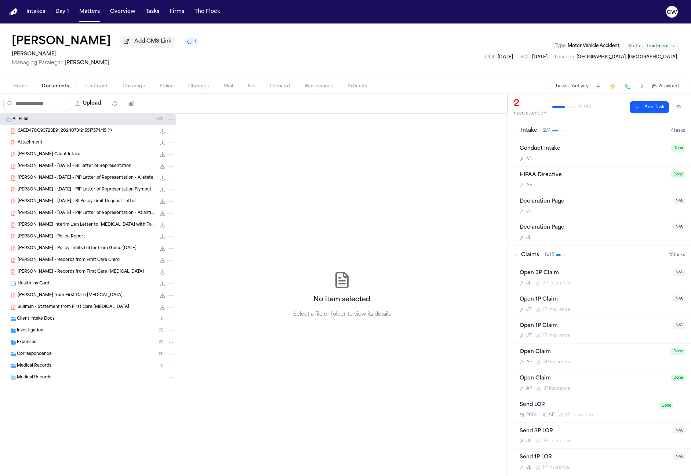
click at [79, 237] on div "E. Suliman - Police Report 2.4 MB • PDF" at bounding box center [96, 236] width 157 height 7
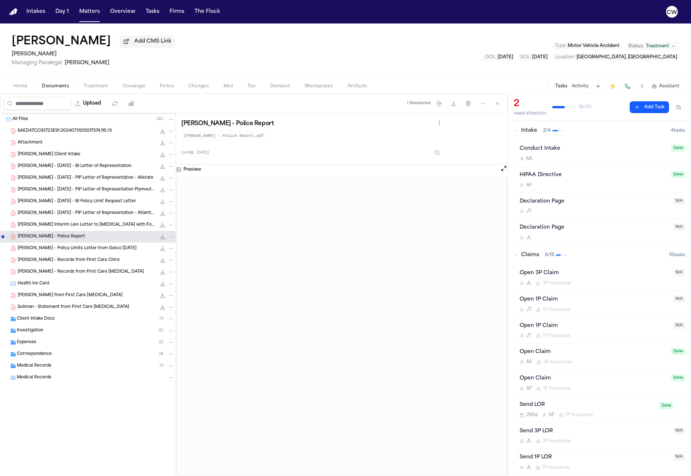
click at [64, 287] on div "Health Ins Card 623.3 KB • PNG" at bounding box center [96, 283] width 157 height 7
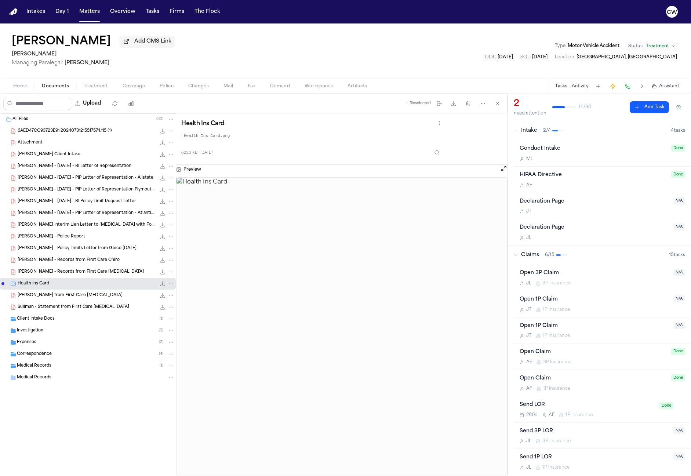
click at [58, 334] on div "Investigation ( 6 )" at bounding box center [95, 330] width 157 height 7
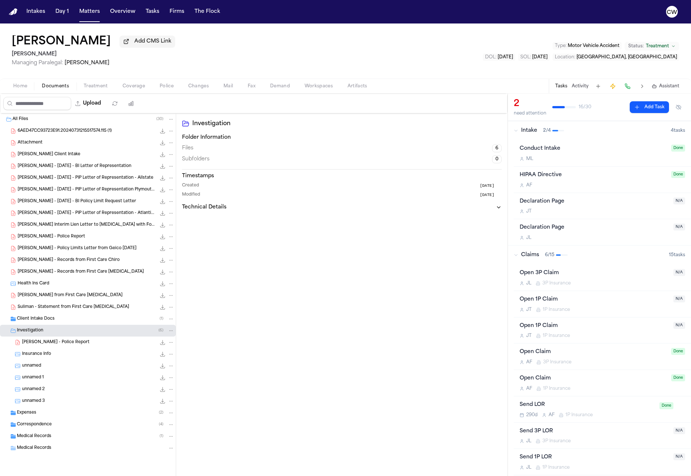
click at [98, 295] on span "Suliman - Bill from First Care Chiropractic" at bounding box center [70, 296] width 105 height 6
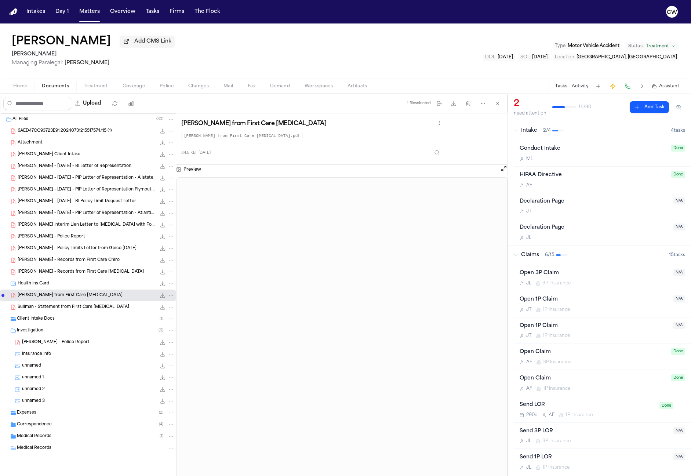
click at [67, 362] on div "unnamed 185.0 KB • JPG" at bounding box center [88, 366] width 176 height 12
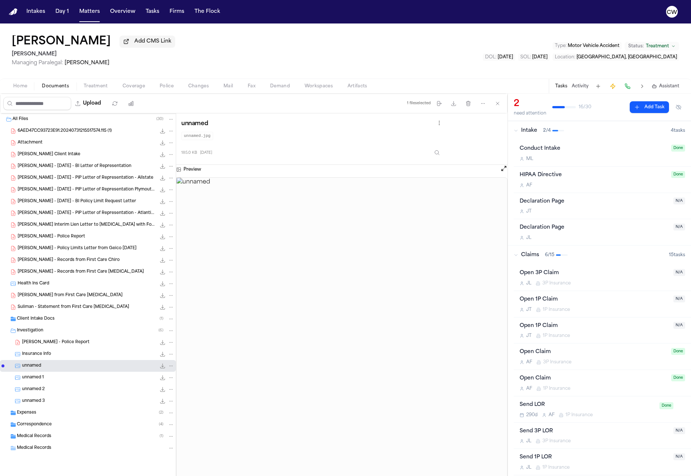
click at [62, 388] on div "unnamed 2 15.6 KB • JPG" at bounding box center [98, 389] width 152 height 7
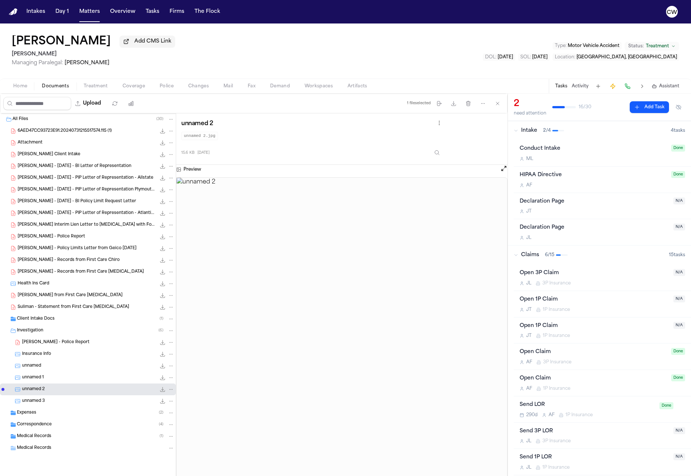
click at [67, 414] on div "Expenses ( 2 )" at bounding box center [95, 413] width 157 height 7
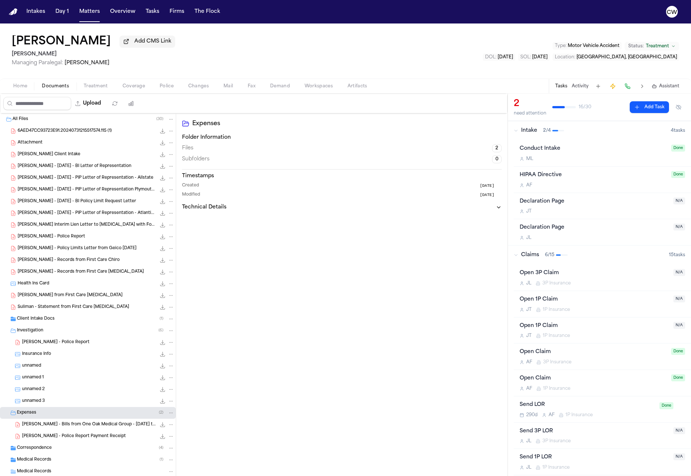
scroll to position [1, 0]
click at [56, 425] on span "E. Suliman - Bills from One Oak Medical Group - 1.7.25 to 2.25.25" at bounding box center [89, 424] width 134 height 6
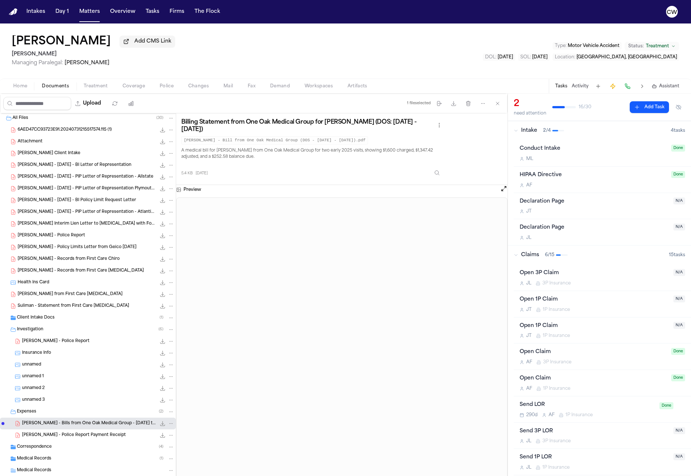
scroll to position [20, 0]
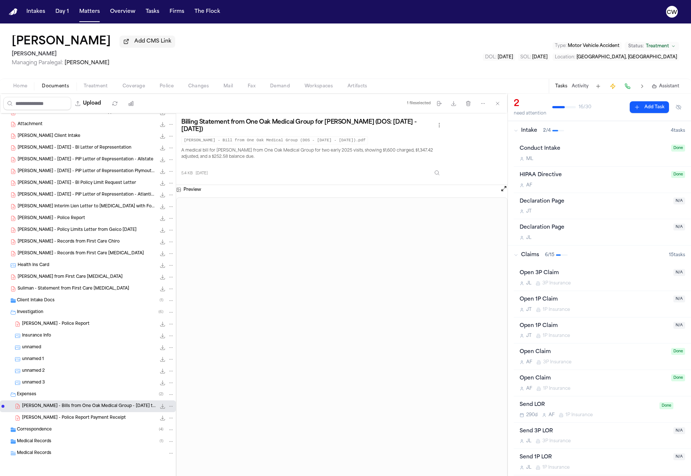
click at [78, 428] on div "Correspondence ( 4 )" at bounding box center [95, 430] width 157 height 7
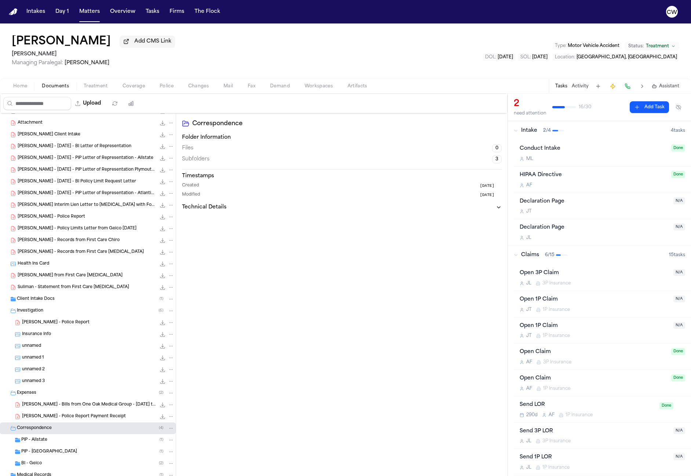
scroll to position [55, 0]
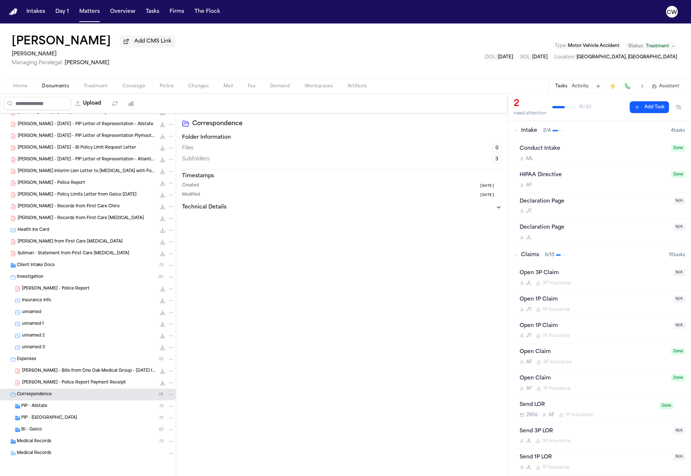
click at [65, 409] on div "PIP - Allstate ( 1 )" at bounding box center [97, 406] width 153 height 7
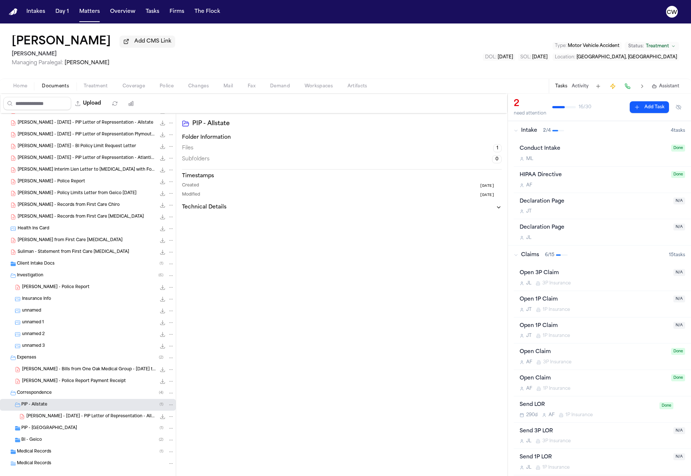
click at [74, 418] on span "[PERSON_NAME] - [DATE] - PIP Letter of Representation - Allstate" at bounding box center [91, 417] width 130 height 6
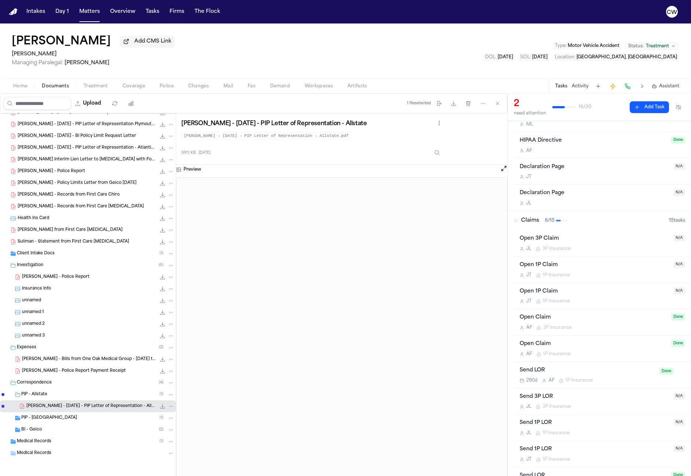
scroll to position [66, 0]
click at [443, 124] on html "Intakes Day 1 Matters Overview Tasks Firms The Flock CW Elhareth Suliman Add CM…" at bounding box center [345, 238] width 691 height 476
click at [77, 236] on div "Suliman - Bill from First Care Chiropractic 84.6 KB • PDF" at bounding box center [88, 230] width 176 height 12
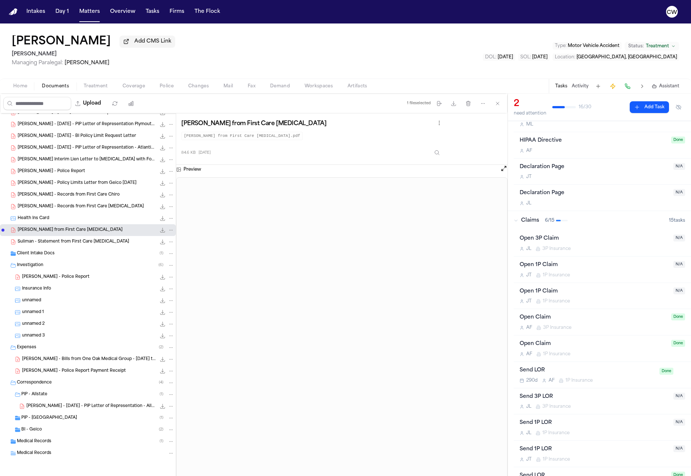
click at [76, 194] on span "E. Suliman - Records from First Care Chiro" at bounding box center [69, 195] width 102 height 6
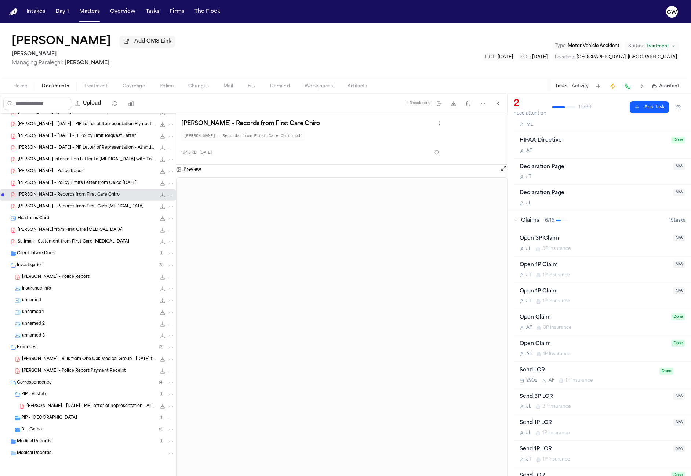
click at [80, 172] on div "E. Suliman - Police Report 2.4 MB • PDF" at bounding box center [96, 171] width 157 height 7
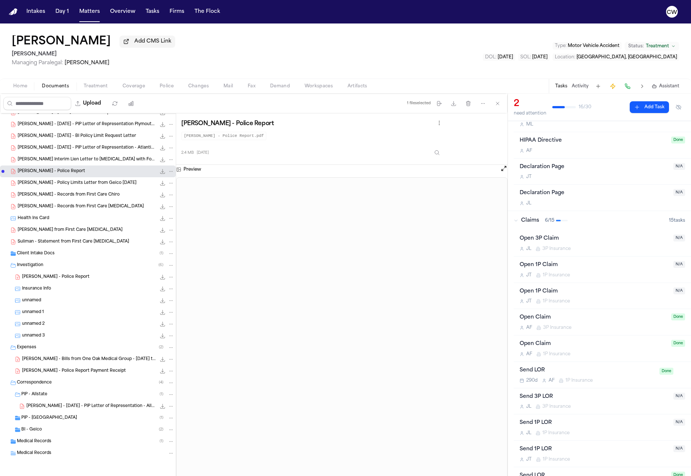
click at [81, 157] on span "E. Suliman Interim Lien Letter to HMS with Form 5-2-25.pdf" at bounding box center [87, 160] width 138 height 6
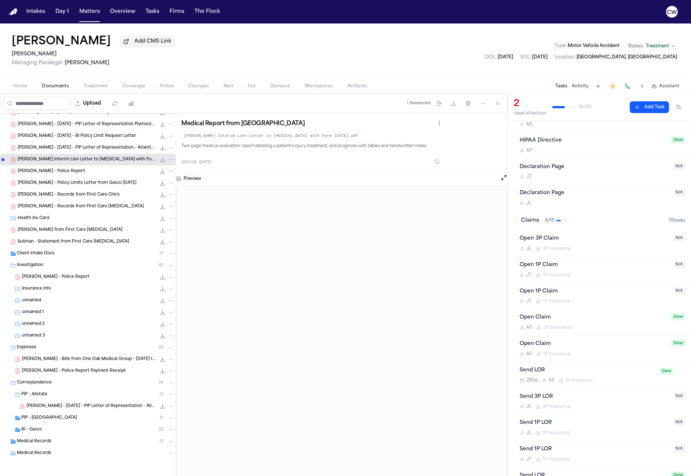
click at [67, 256] on div "Client Intake Docs ( 1 )" at bounding box center [95, 253] width 157 height 7
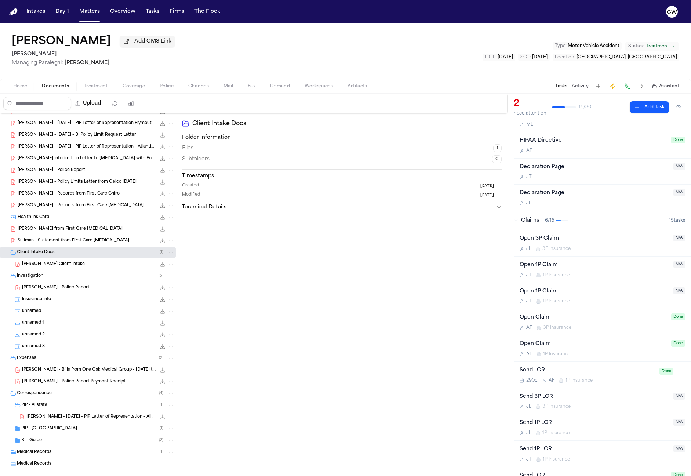
scroll to position [79, 0]
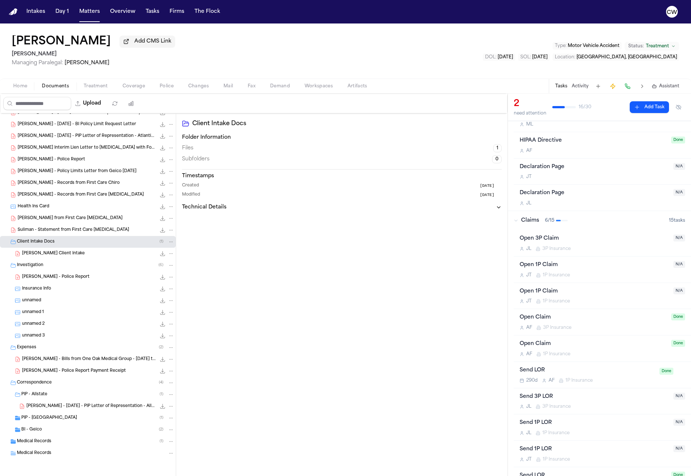
click at [82, 415] on div "PIP - Plymouth Rock ( 1 )" at bounding box center [97, 418] width 153 height 7
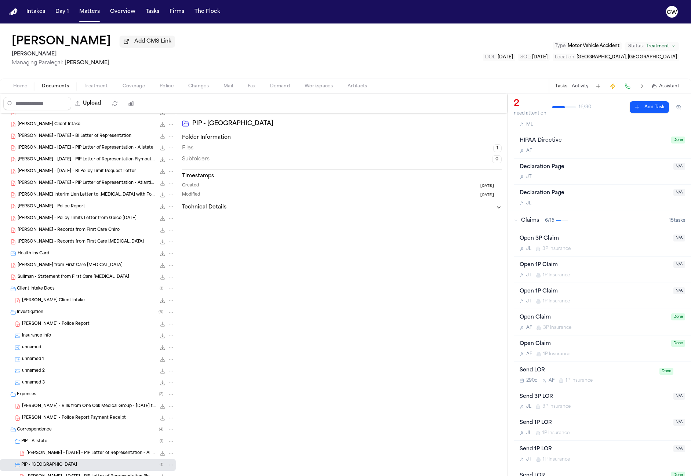
scroll to position [0, 0]
